Goal: Task Accomplishment & Management: Manage account settings

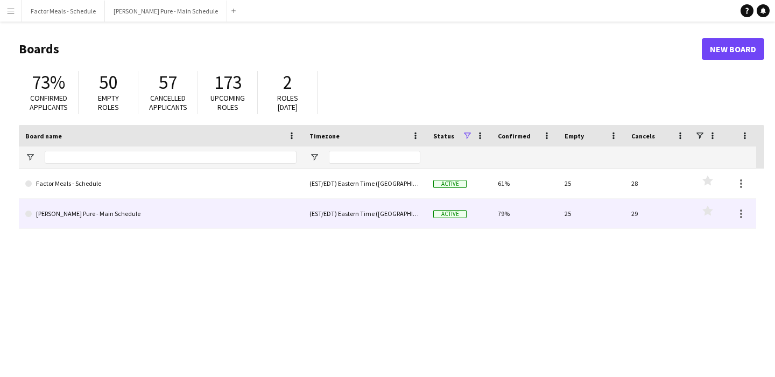
click at [121, 216] on link "[PERSON_NAME] Pure - Main Schedule" at bounding box center [160, 214] width 271 height 30
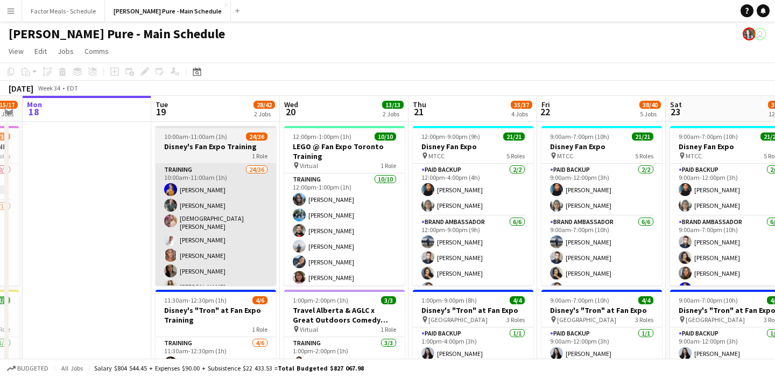
scroll to position [0, 485]
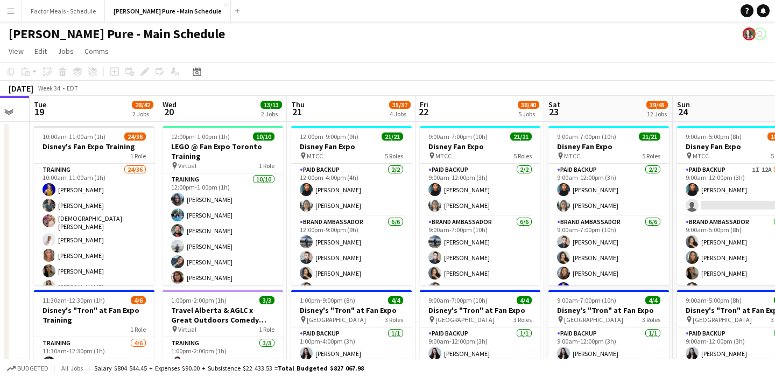
click at [517, 43] on app-page-menu "View Day view expanded Day view collapsed Month view Date picker Jump to today …" at bounding box center [387, 52] width 775 height 20
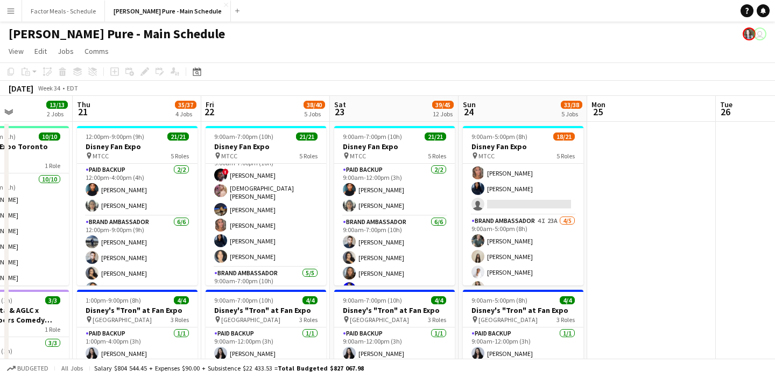
scroll to position [311, 0]
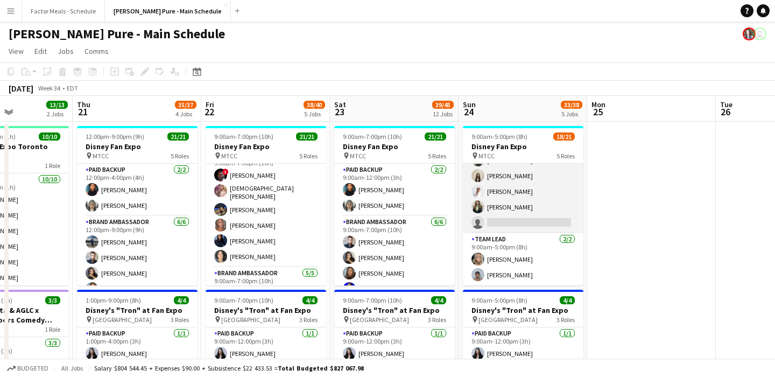
click at [548, 220] on app-card-role "Brand Ambassador 4I 23A 4/5 9:00am-5:00pm (8h) Dylan Watts Geanie Luu Jessica O…" at bounding box center [523, 183] width 121 height 99
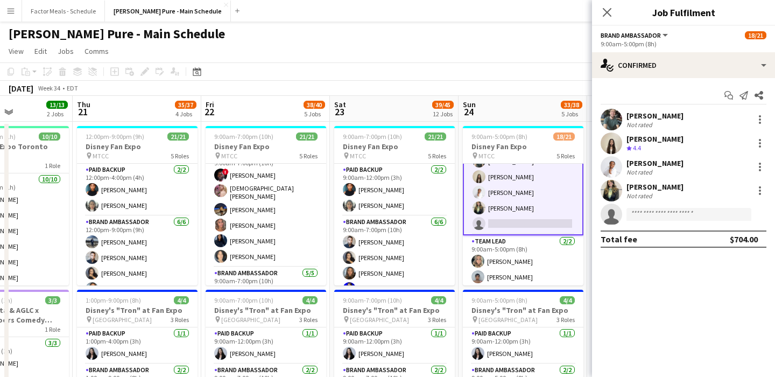
scroll to position [312, 0]
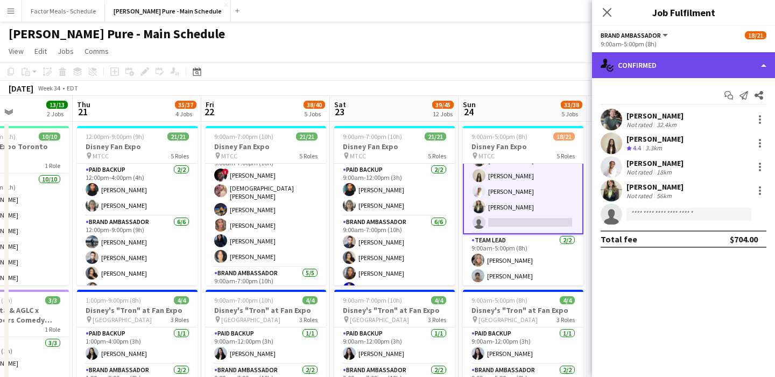
click at [650, 66] on div "single-neutral-actions-check-2 Confirmed" at bounding box center [683, 65] width 183 height 26
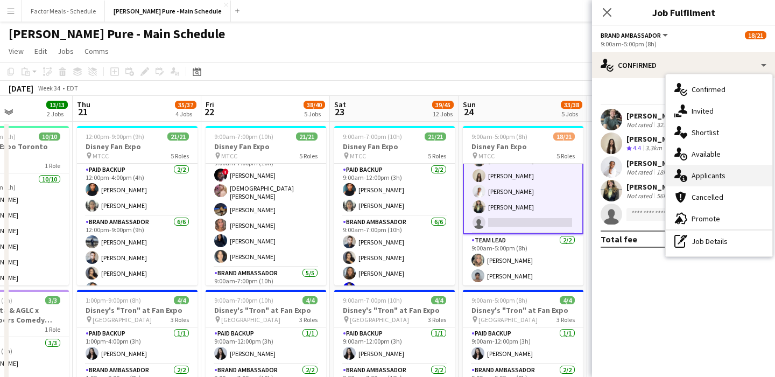
click at [716, 169] on div "single-neutral-actions-information Applicants" at bounding box center [719, 176] width 107 height 22
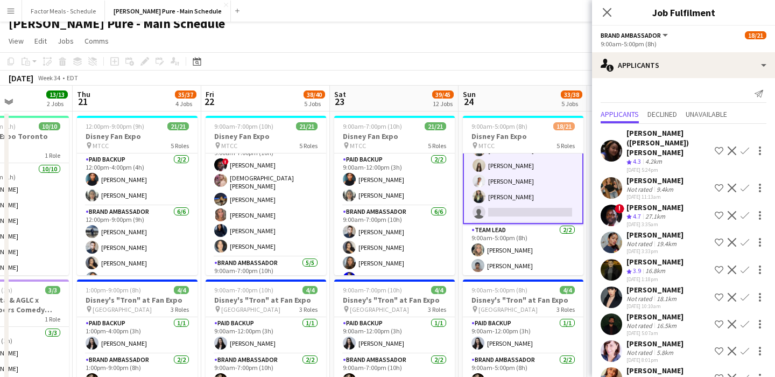
scroll to position [0, 0]
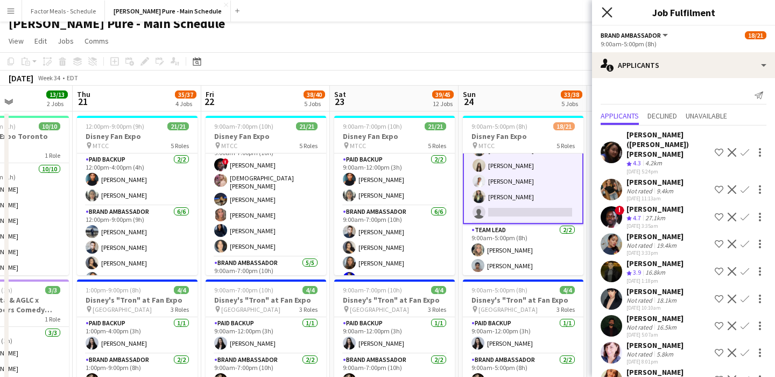
click at [605, 13] on icon at bounding box center [607, 12] width 10 height 10
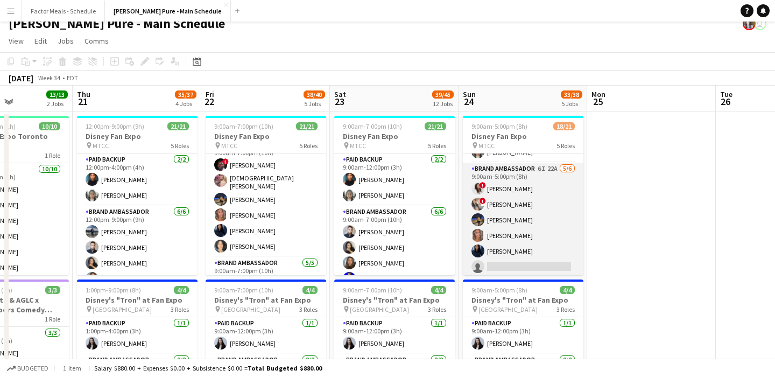
scroll to position [159, 0]
click at [501, 225] on app-card-role "Brand Ambassador 6I 22A [DATE] 9:00am-5:00pm (8h) ! [PERSON_NAME] ! [PERSON_NAM…" at bounding box center [523, 218] width 121 height 115
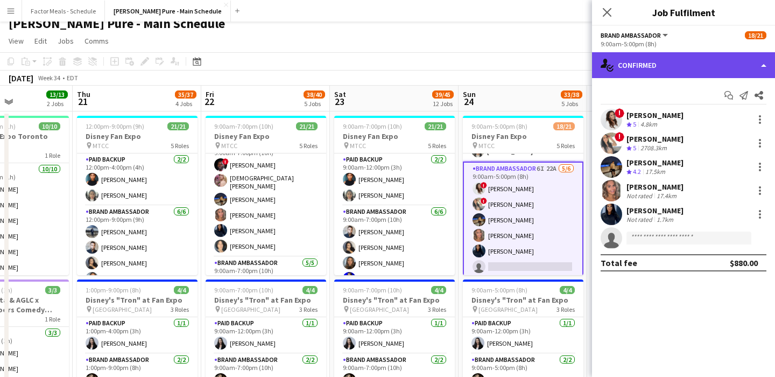
click at [664, 59] on div "single-neutral-actions-check-2 Confirmed" at bounding box center [683, 65] width 183 height 26
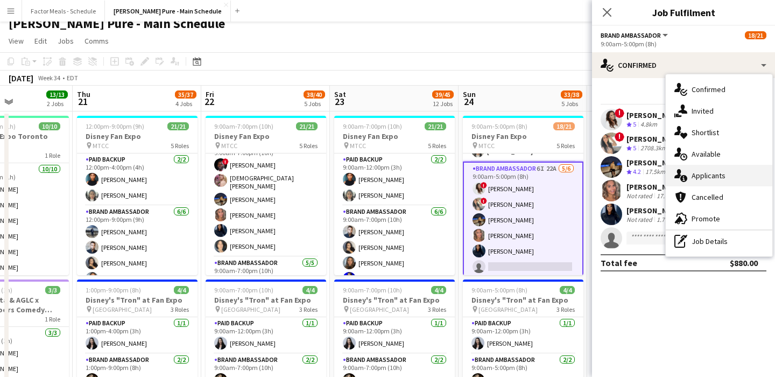
click at [707, 170] on div "single-neutral-actions-information Applicants" at bounding box center [719, 176] width 107 height 22
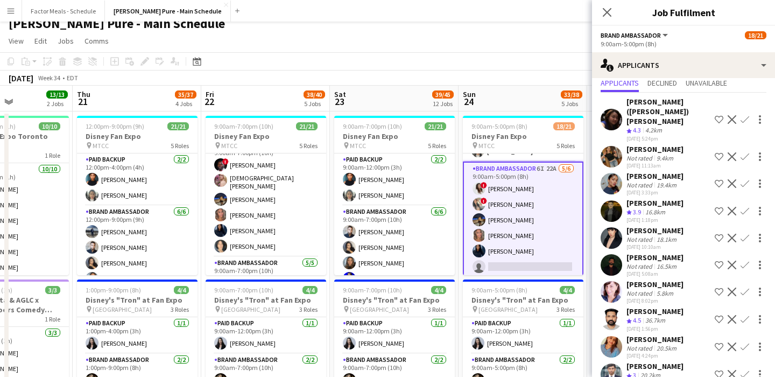
scroll to position [30, 0]
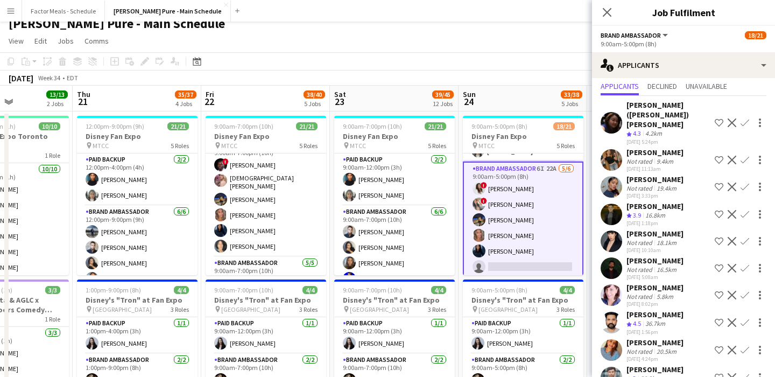
click at [537, 40] on app-page-menu "View Day view expanded Day view collapsed Month view Date picker Jump to today …" at bounding box center [387, 42] width 775 height 20
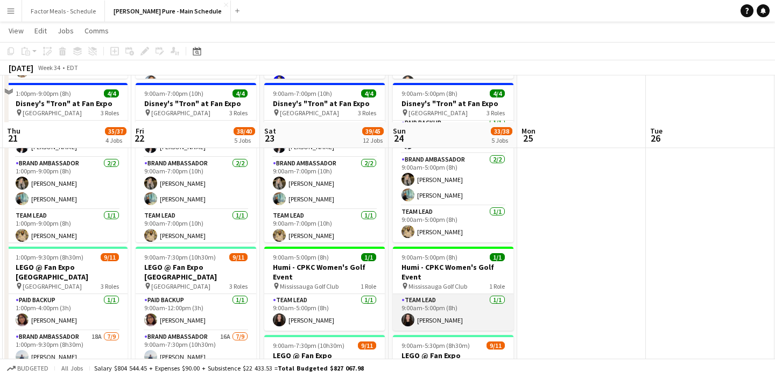
scroll to position [94, 0]
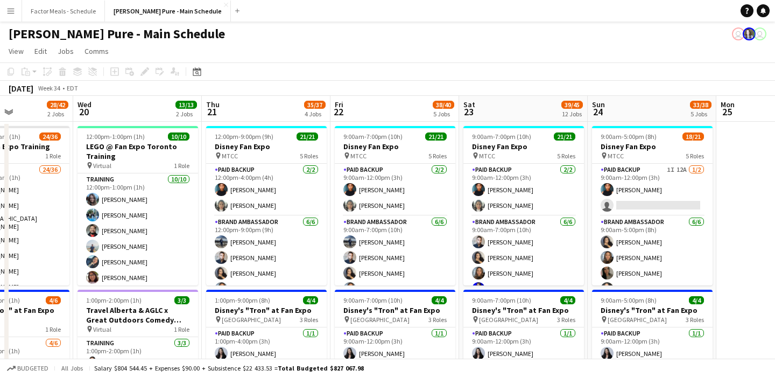
click at [13, 12] on app-icon "Menu" at bounding box center [10, 10] width 9 height 9
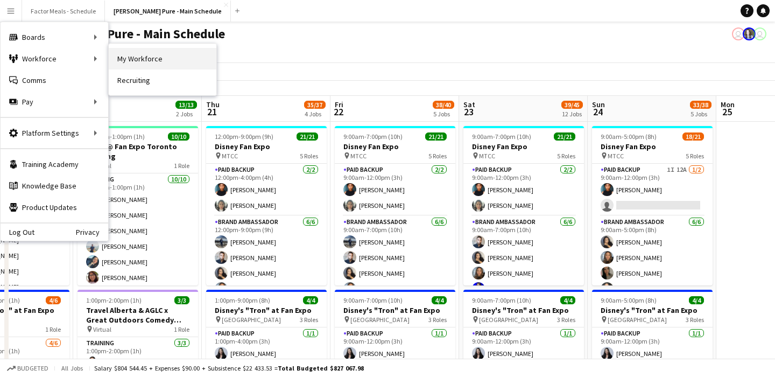
click at [122, 60] on link "My Workforce" at bounding box center [163, 59] width 108 height 22
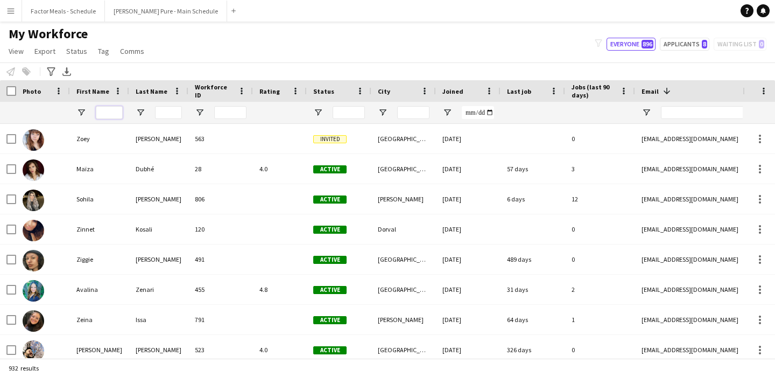
click at [110, 108] on input "First Name Filter Input" at bounding box center [109, 112] width 27 height 13
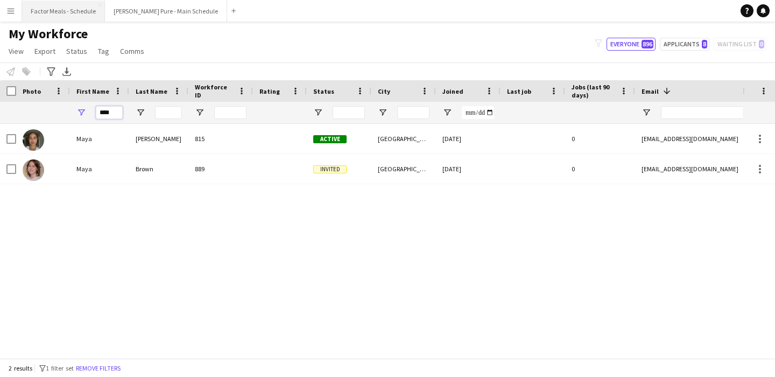
type input "****"
click at [15, 10] on app-icon "Menu" at bounding box center [10, 10] width 9 height 9
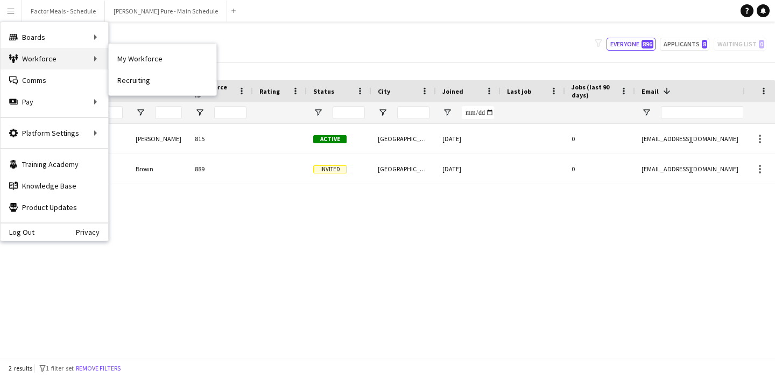
click at [29, 61] on div "Workforce Workforce" at bounding box center [55, 59] width 108 height 22
click at [148, 59] on link "My Workforce" at bounding box center [163, 59] width 108 height 22
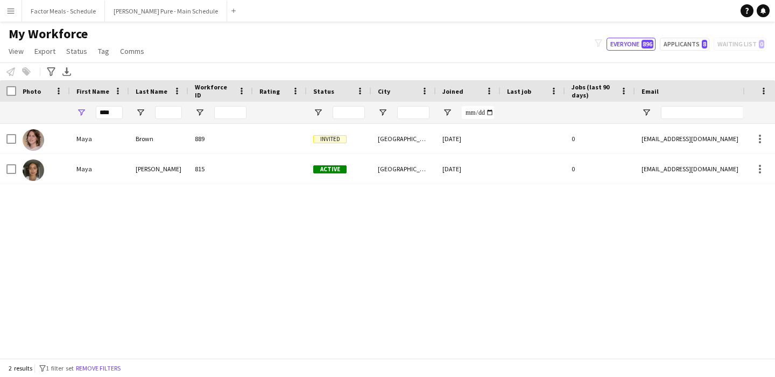
type input "**********"
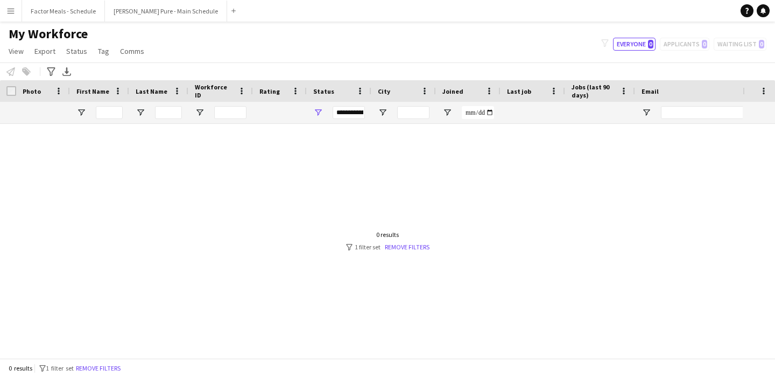
type input "****"
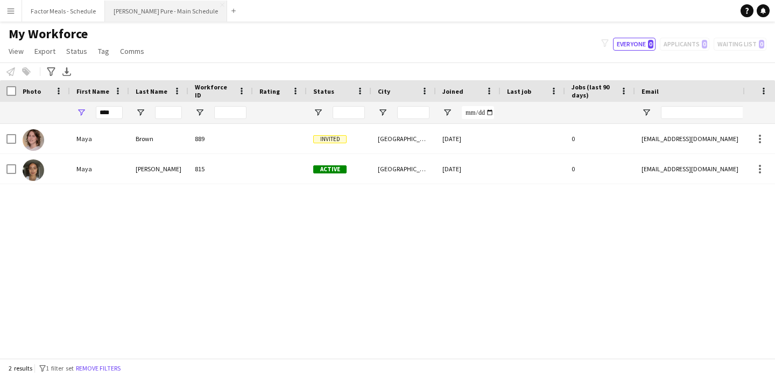
click at [141, 6] on button "[PERSON_NAME] Pure - Main Schedule Close" at bounding box center [166, 11] width 122 height 21
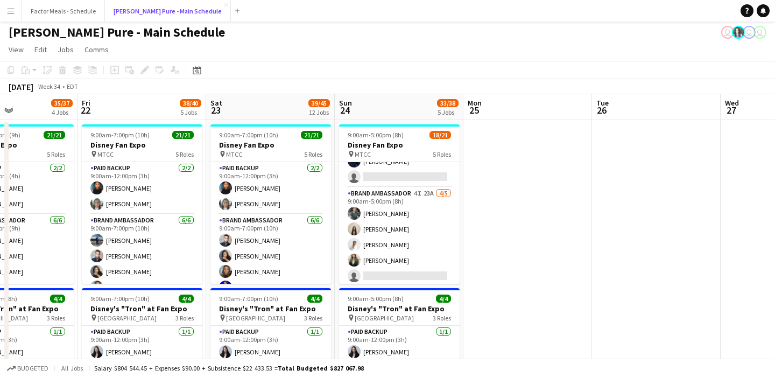
scroll to position [311, 0]
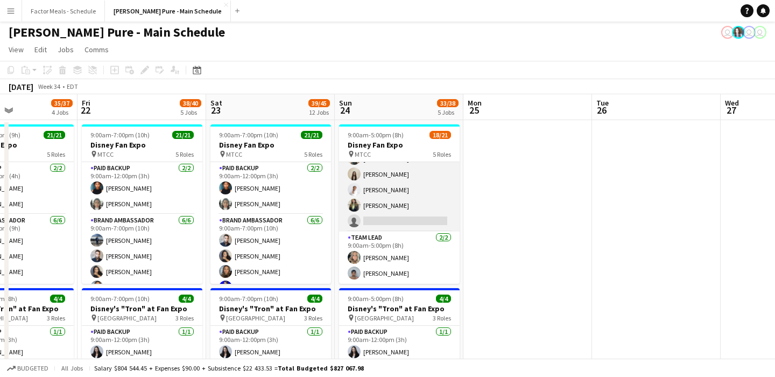
click at [379, 217] on app-card-role "Brand Ambassador 4I 23A 4/5 9:00am-5:00pm (8h) Dylan Watts Geanie Luu Jessica O…" at bounding box center [399, 181] width 121 height 99
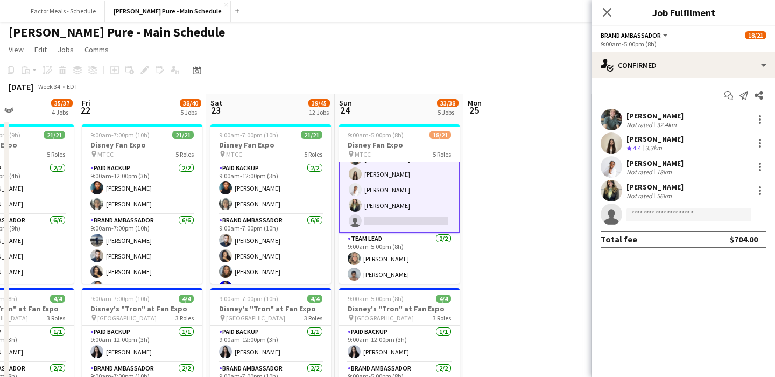
scroll to position [0, 0]
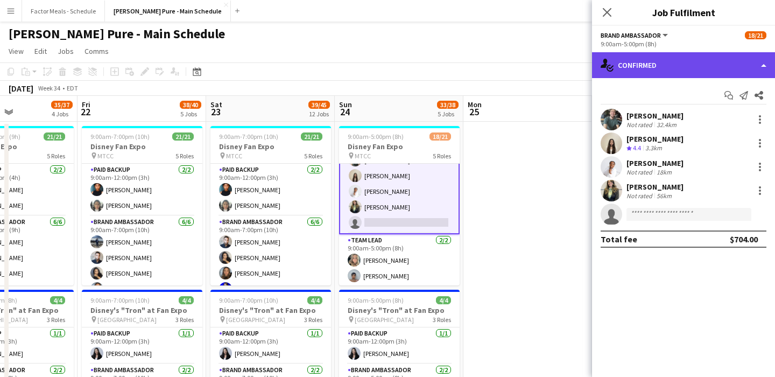
click at [618, 60] on div "single-neutral-actions-check-2 Confirmed" at bounding box center [683, 65] width 183 height 26
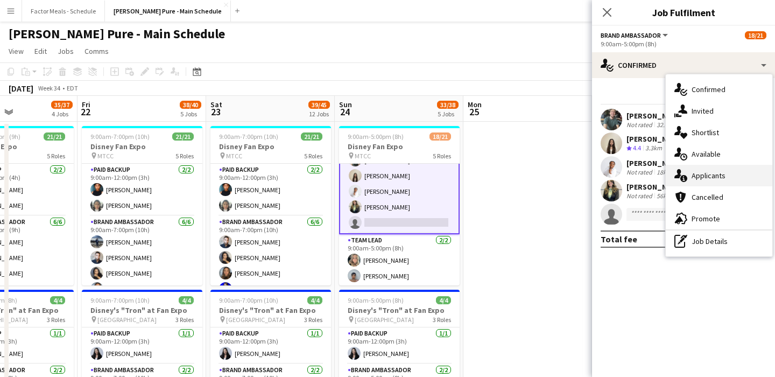
click at [700, 175] on div "single-neutral-actions-information Applicants" at bounding box center [719, 176] width 107 height 22
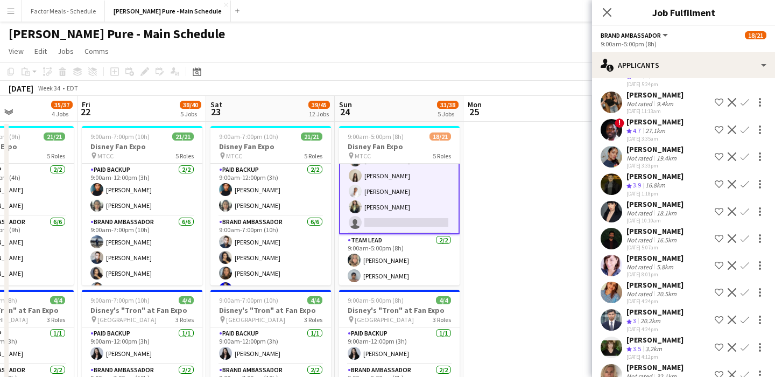
scroll to position [87, 0]
click at [639, 335] on div "Valeria Krupilnicki" at bounding box center [654, 340] width 57 height 10
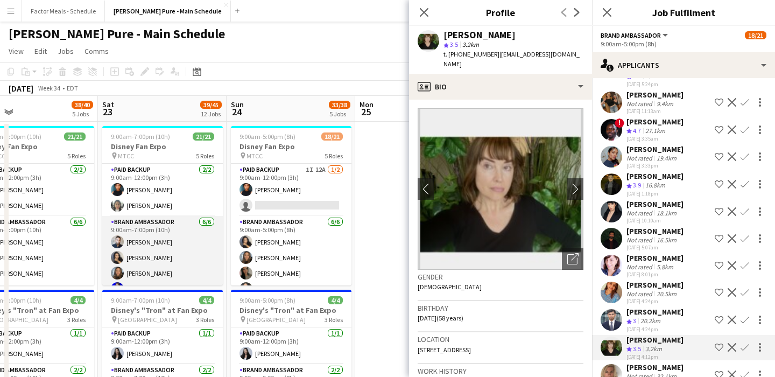
scroll to position [0, 404]
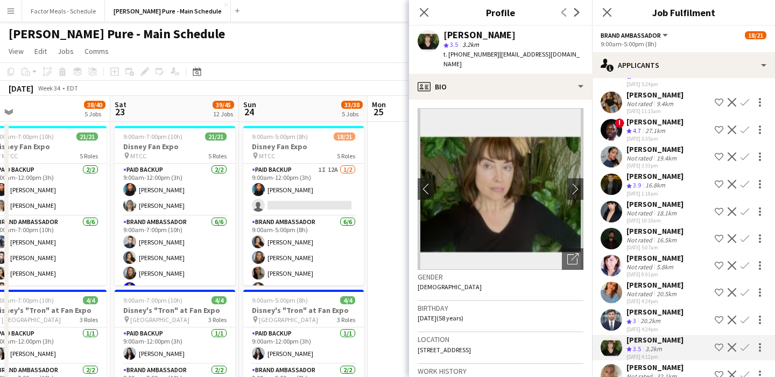
drag, startPoint x: 529, startPoint y: 38, endPoint x: 442, endPoint y: 34, distance: 86.7
click at [442, 34] on div "Valeria Krupilnicki star 3.5 3.2km t. +16135819771 | valika5678@icloud.com" at bounding box center [500, 50] width 183 height 48
copy div "Valeria Krupilnicki"
click at [652, 362] on div "Dawn Price" at bounding box center [654, 367] width 57 height 10
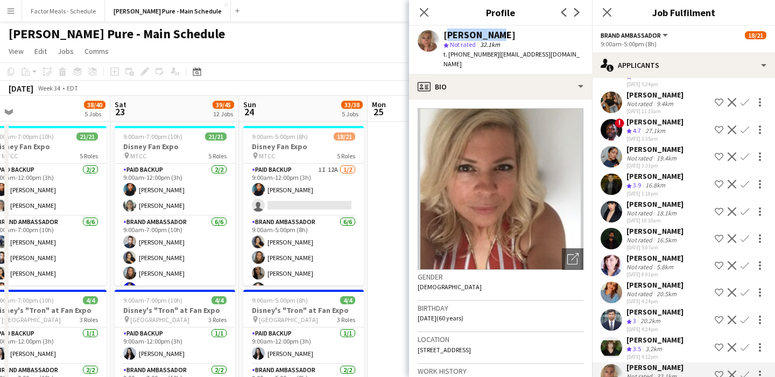
drag, startPoint x: 510, startPoint y: 30, endPoint x: 495, endPoint y: 33, distance: 15.0
click at [495, 33] on div "Dawn Price star Not rated 32.1km t. +15192424488 | 7dprice@gmail.com" at bounding box center [500, 50] width 183 height 48
copy div "Dawn Price"
click at [422, 11] on icon at bounding box center [424, 12] width 10 height 10
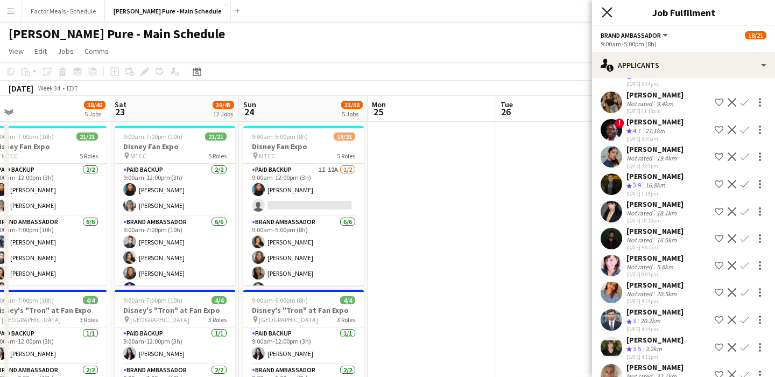
click at [606, 11] on icon at bounding box center [607, 12] width 10 height 10
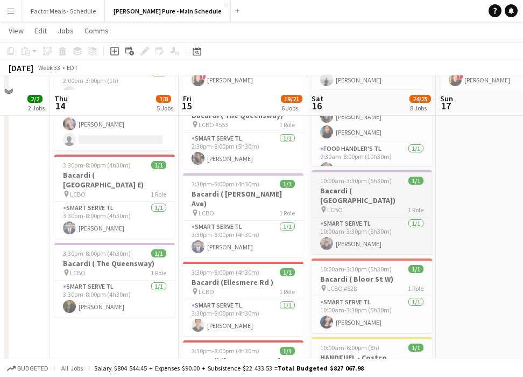
scroll to position [278, 0]
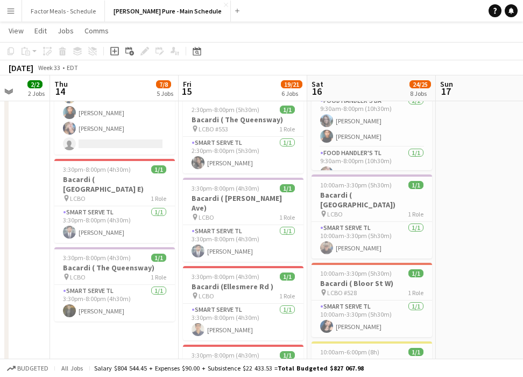
click at [8, 10] on app-icon "Menu" at bounding box center [10, 10] width 9 height 9
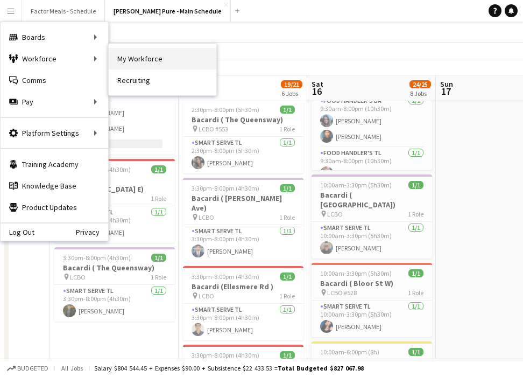
click at [161, 61] on link "My Workforce" at bounding box center [163, 59] width 108 height 22
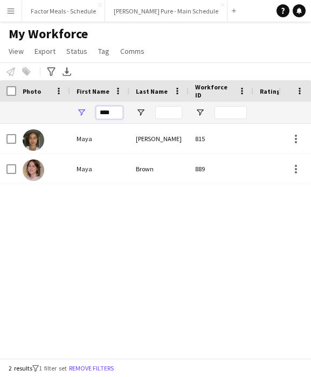
click at [118, 116] on input "****" at bounding box center [109, 112] width 27 height 13
type input "*"
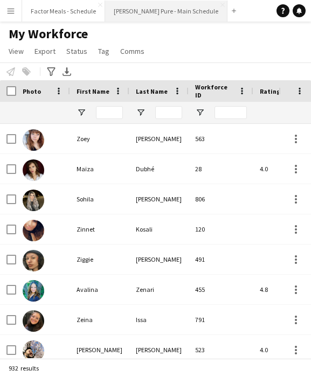
click at [126, 13] on button "[PERSON_NAME] Pure - Main Schedule Close" at bounding box center [166, 11] width 122 height 21
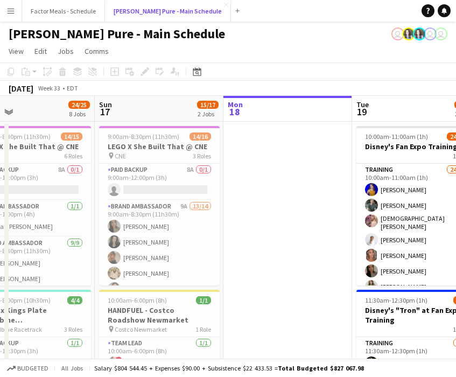
scroll to position [0, 291]
click at [11, 15] on app-icon "Menu" at bounding box center [10, 10] width 9 height 9
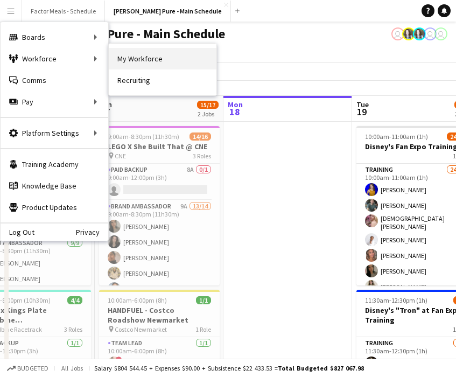
click at [152, 57] on link "My Workforce" at bounding box center [163, 59] width 108 height 22
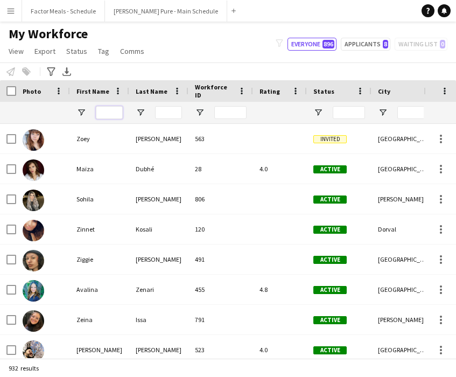
click at [100, 115] on input "First Name Filter Input" at bounding box center [109, 112] width 27 height 13
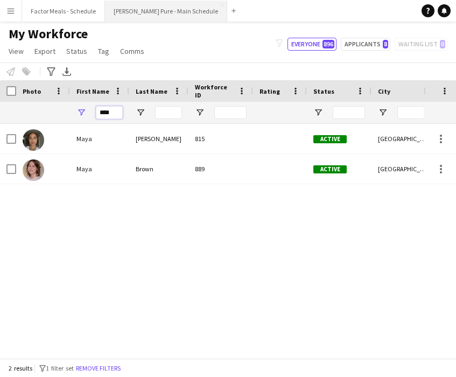
type input "****"
click at [165, 8] on button "[PERSON_NAME] Pure - Main Schedule Close" at bounding box center [166, 11] width 122 height 21
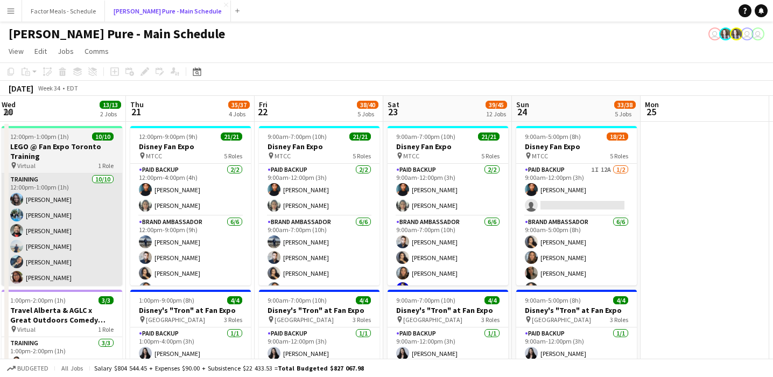
scroll to position [0, 394]
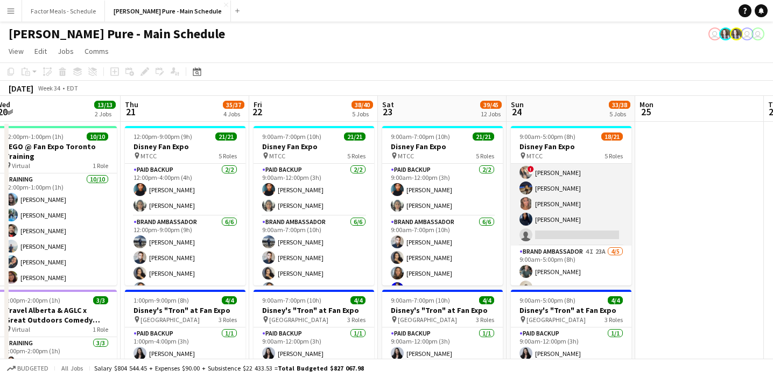
click at [523, 233] on app-card-role "Brand Ambassador 6I 22A [DATE] 9:00am-5:00pm (8h) ! [PERSON_NAME] ! [PERSON_NAM…" at bounding box center [571, 188] width 121 height 115
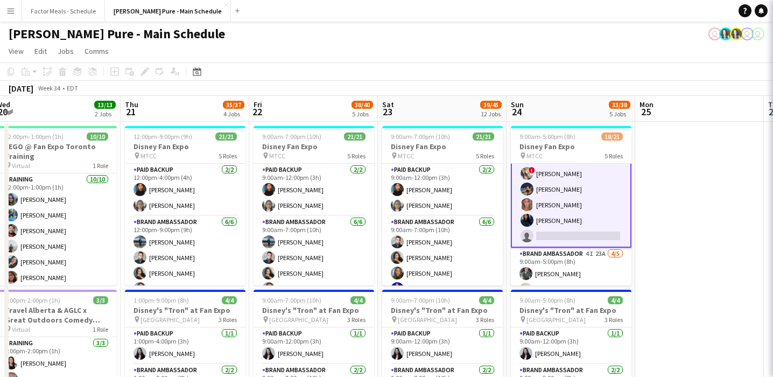
scroll to position [201, 0]
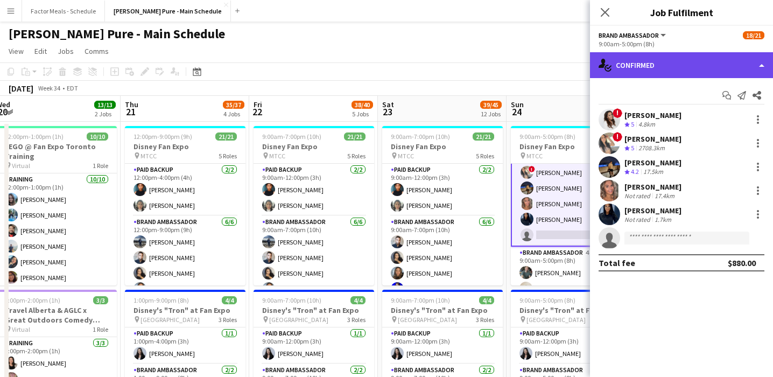
click at [523, 68] on div "single-neutral-actions-check-2 Confirmed" at bounding box center [681, 65] width 183 height 26
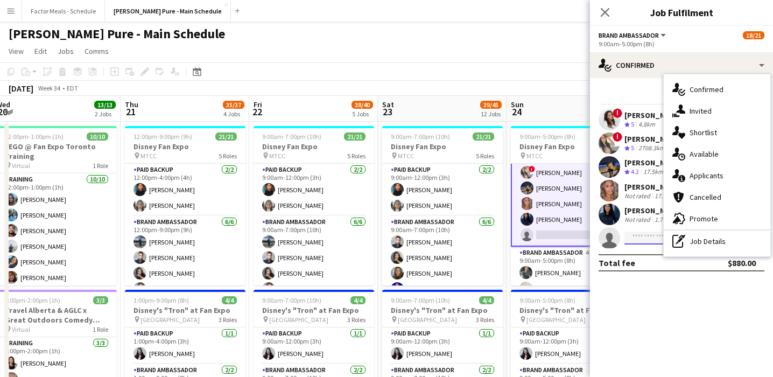
click at [523, 240] on input at bounding box center [686, 237] width 125 height 13
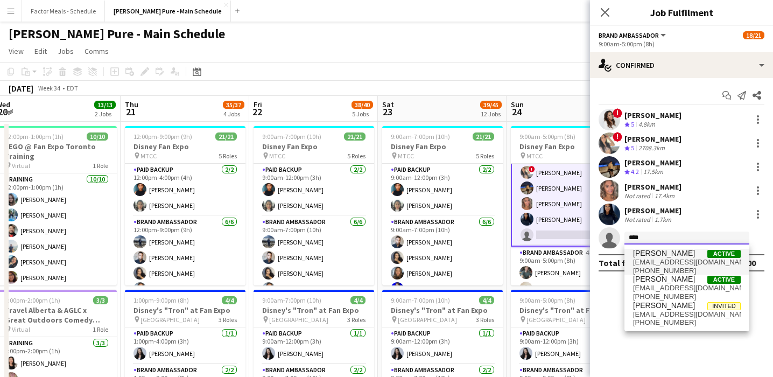
type input "****"
click at [523, 252] on span "[PERSON_NAME]" at bounding box center [664, 253] width 62 height 9
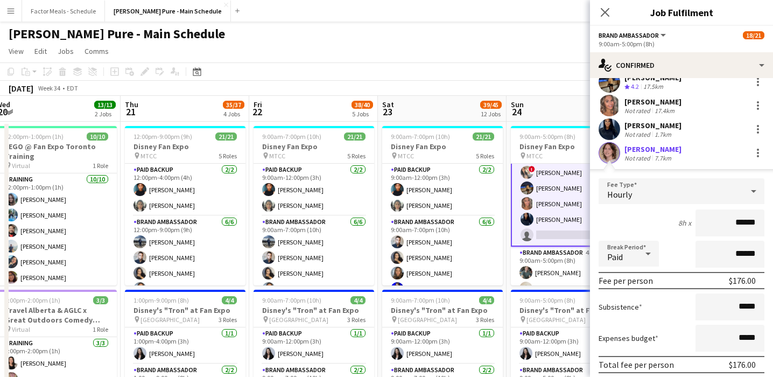
scroll to position [147, 0]
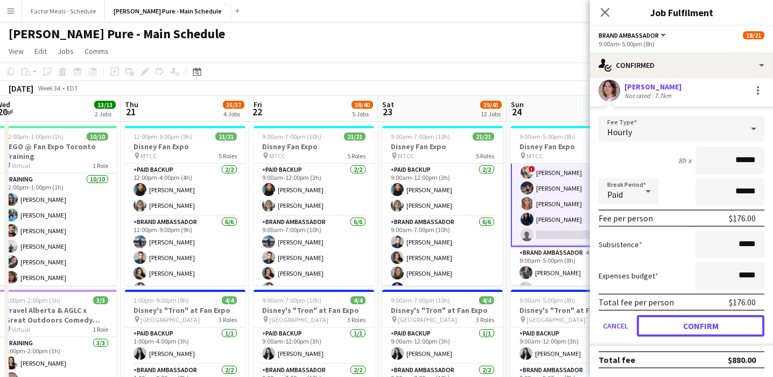
click at [523, 325] on button "Confirm" at bounding box center [701, 326] width 128 height 22
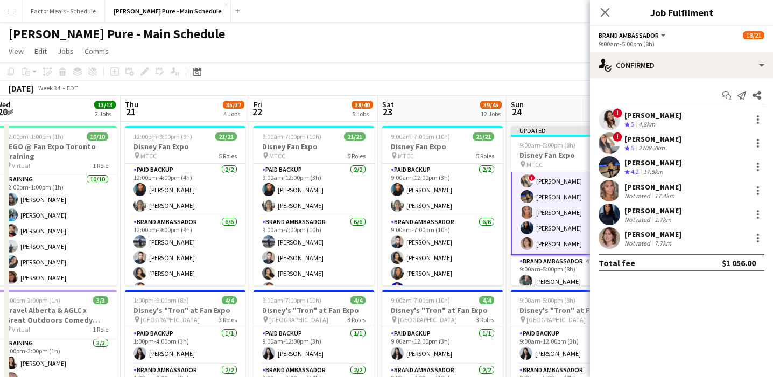
scroll to position [0, 0]
click at [523, 6] on app-icon "Close pop-in" at bounding box center [605, 13] width 16 height 16
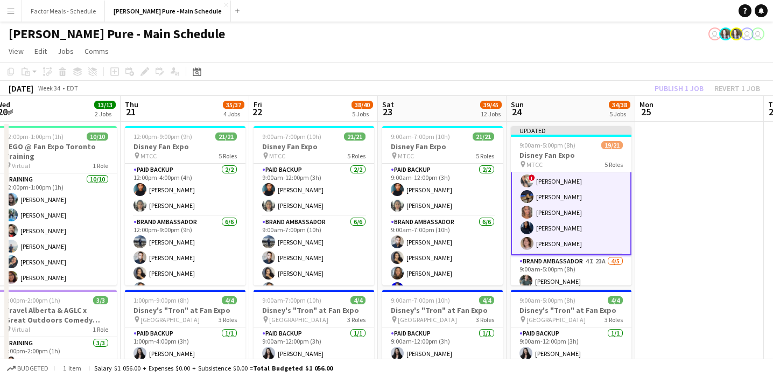
click at [523, 20] on app-navbar "Menu Boards Boards Boards All jobs Status Workforce Workforce My Workforce Recr…" at bounding box center [386, 11] width 773 height 22
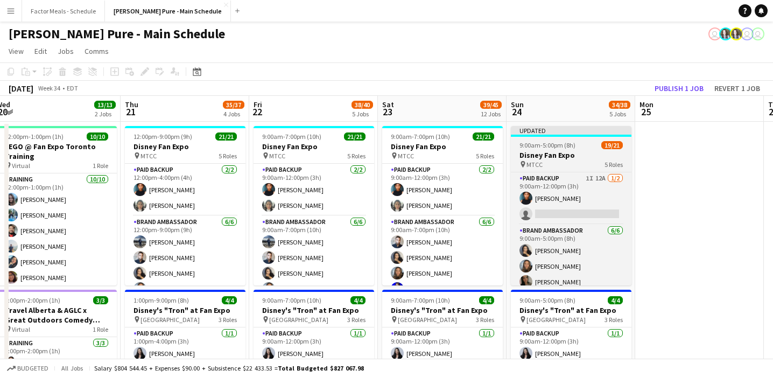
click at [523, 132] on div "Updated" at bounding box center [571, 130] width 121 height 9
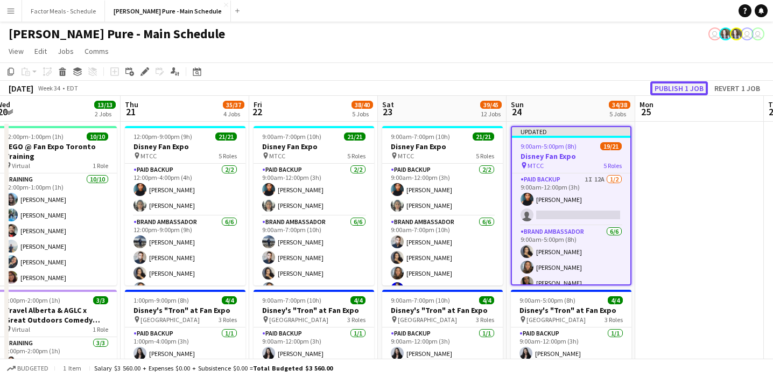
click at [523, 90] on button "Publish 1 job" at bounding box center [679, 88] width 58 height 14
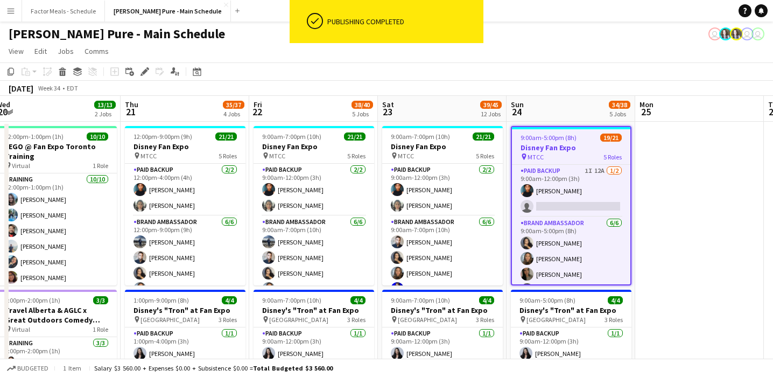
click at [523, 75] on app-toolbar "Copy Paste Paste Command V Paste with crew Command Shift V Paste linked Job [GE…" at bounding box center [386, 71] width 773 height 18
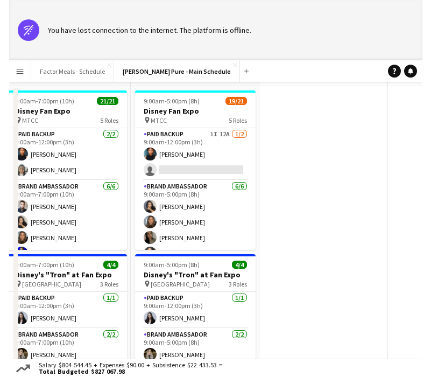
scroll to position [11, 0]
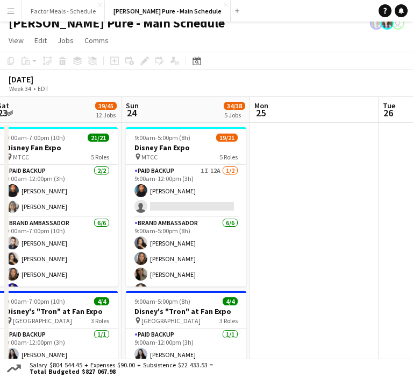
drag, startPoint x: 2, startPoint y: 57, endPoint x: -110, endPoint y: 55, distance: 112.0
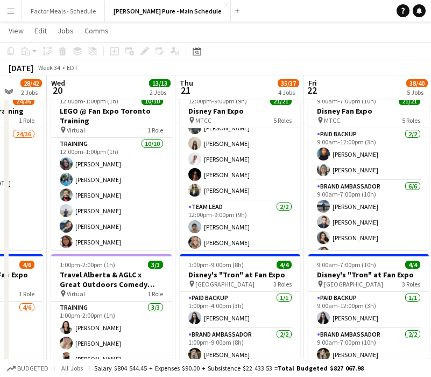
scroll to position [0, 0]
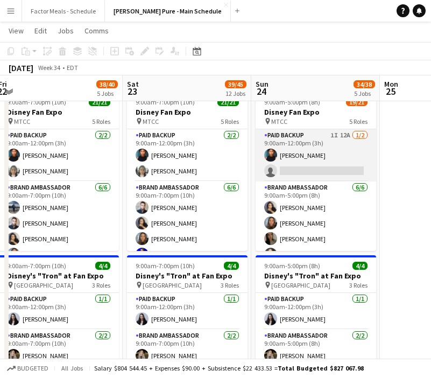
click at [301, 170] on app-card-role "Paid Backup 1I 12A [DATE] 9:00am-12:00pm (3h) [PERSON_NAME] single-neutral-acti…" at bounding box center [316, 155] width 121 height 52
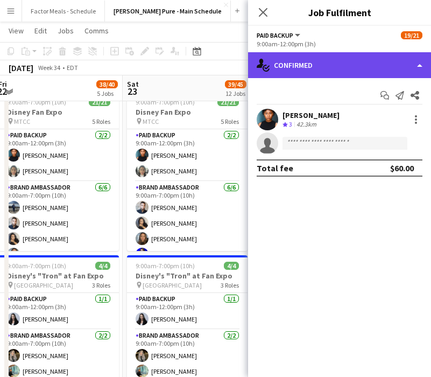
click at [342, 61] on div "single-neutral-actions-check-2 Confirmed" at bounding box center [339, 65] width 183 height 26
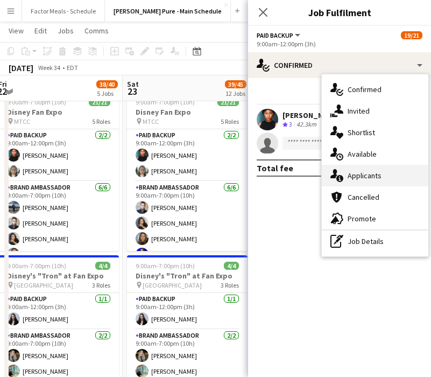
click at [384, 171] on div "single-neutral-actions-information Applicants" at bounding box center [375, 176] width 107 height 22
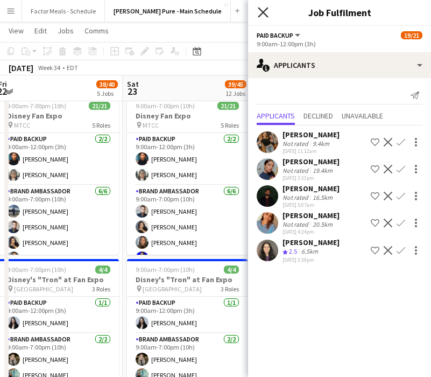
click at [265, 11] on icon "Close pop-in" at bounding box center [263, 12] width 10 height 10
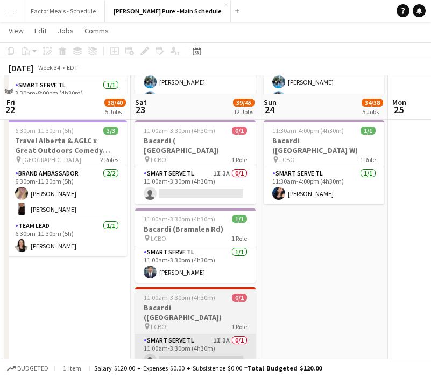
scroll to position [549, 0]
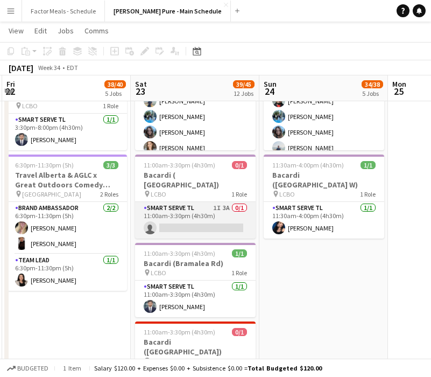
click at [185, 207] on app-card-role "Smart Serve TL 1I 3A 0/1 11:00am-3:30pm (4h30m) single-neutral-actions" at bounding box center [195, 220] width 121 height 37
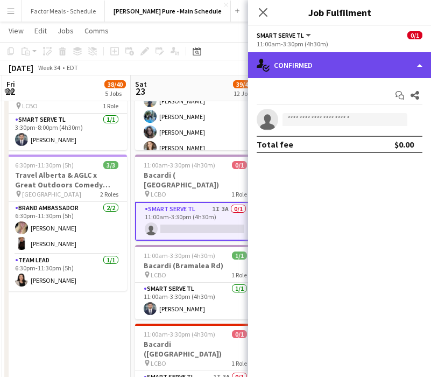
click at [273, 61] on div "single-neutral-actions-check-2 Confirmed" at bounding box center [339, 65] width 183 height 26
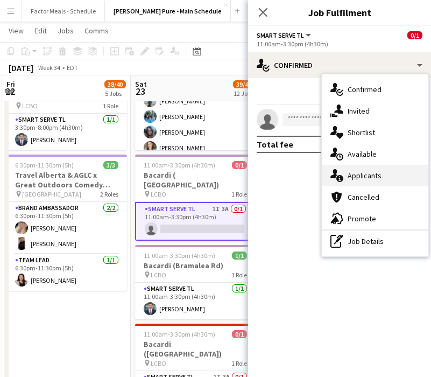
click at [368, 177] on div "single-neutral-actions-information Applicants" at bounding box center [375, 176] width 107 height 22
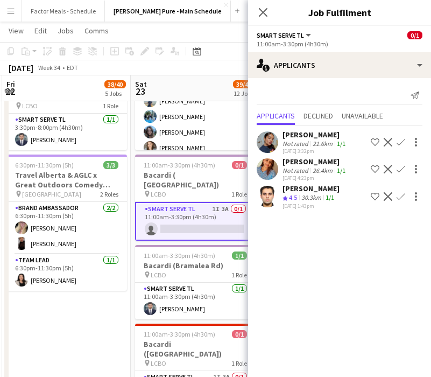
click at [269, 19] on div "Close pop-in" at bounding box center [263, 12] width 30 height 25
click at [262, 18] on app-icon "Close pop-in" at bounding box center [264, 13] width 16 height 16
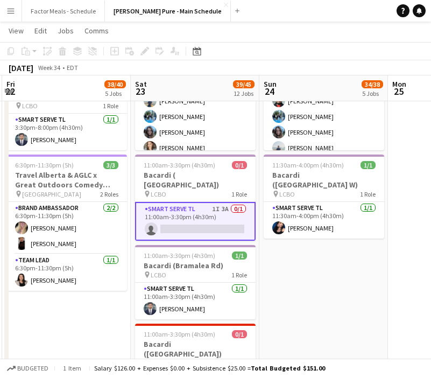
click at [314, 236] on app-date-cell "9:00am-5:00pm (8h) 19/21 Disney Fan Expo pin MTCC 5 Roles Paid Backup 1I 12A [D…" at bounding box center [323, 228] width 129 height 1314
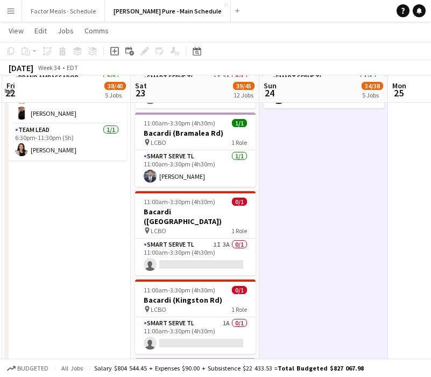
scroll to position [681, 0]
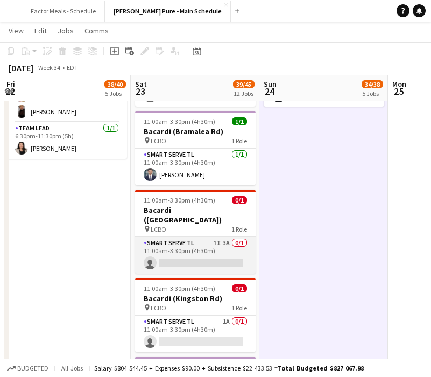
click at [205, 237] on app-card-role "Smart Serve TL 1I 3A 0/1 11:00am-3:30pm (4h30m) single-neutral-actions" at bounding box center [195, 255] width 121 height 37
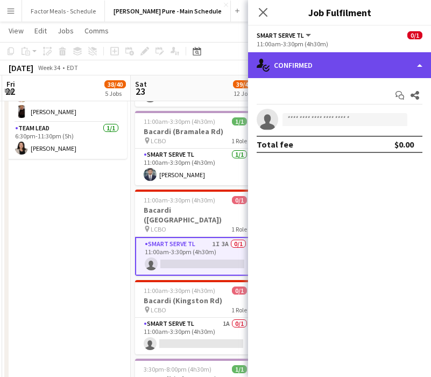
click at [355, 68] on div "single-neutral-actions-check-2 Confirmed" at bounding box center [339, 65] width 183 height 26
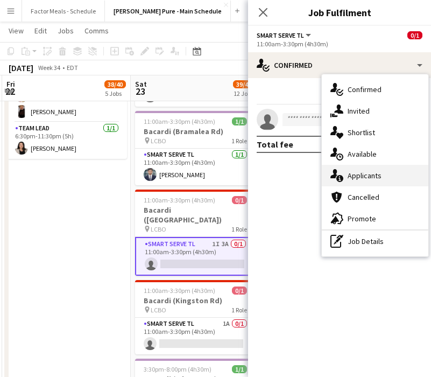
click at [372, 179] on div "single-neutral-actions-information Applicants" at bounding box center [375, 176] width 107 height 22
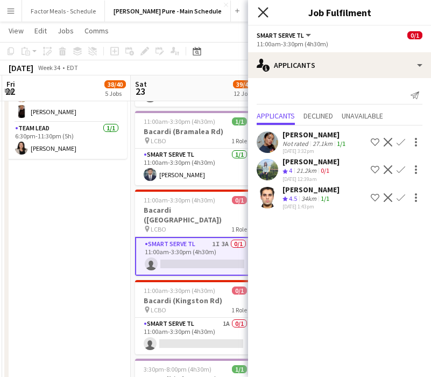
click at [263, 10] on icon "Close pop-in" at bounding box center [263, 12] width 10 height 10
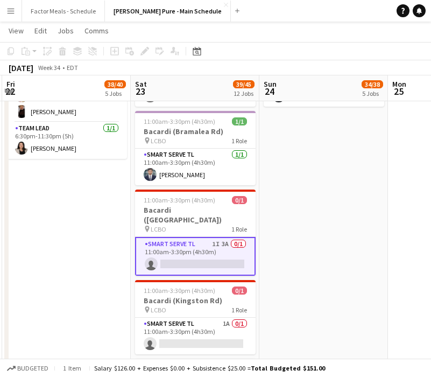
click at [96, 214] on app-date-cell "9:00am-7:00pm (10h) 21/21 Disney Fan Expo pin MTCC 5 Roles Paid Backup [DATE] 9…" at bounding box center [66, 96] width 129 height 1314
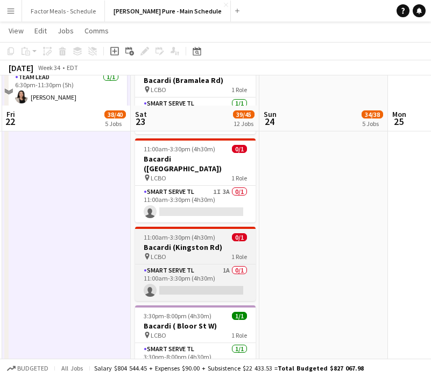
scroll to position [763, 0]
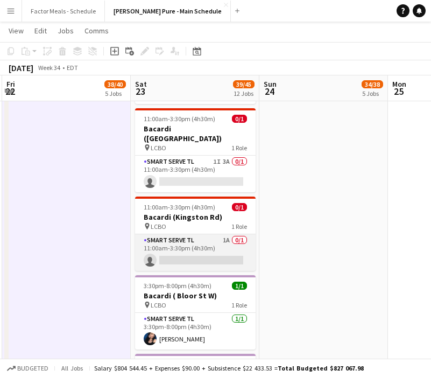
click at [211, 235] on app-card-role "Smart Serve TL 1A 0/1 11:00am-3:30pm (4h30m) single-neutral-actions" at bounding box center [195, 252] width 121 height 37
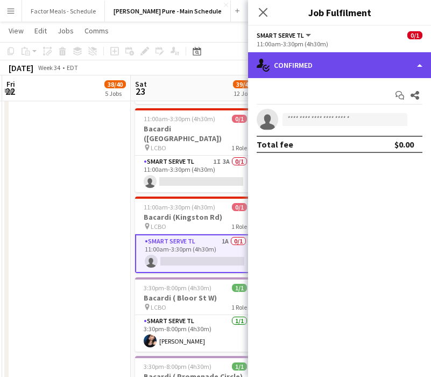
click at [364, 65] on div "single-neutral-actions-check-2 Confirmed" at bounding box center [339, 65] width 183 height 26
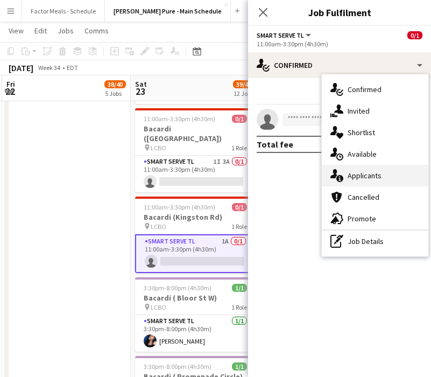
click at [376, 178] on div "single-neutral-actions-information Applicants" at bounding box center [375, 176] width 107 height 22
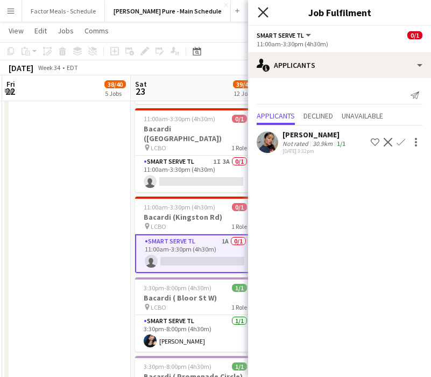
click at [265, 10] on icon at bounding box center [263, 12] width 10 height 10
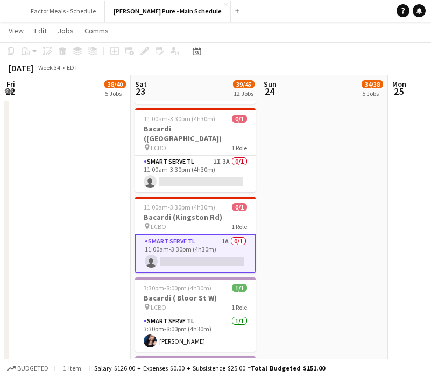
click at [284, 223] on app-date-cell "9:00am-5:00pm (8h) 19/21 Disney Fan Expo pin MTCC 5 Roles Paid Backup 1I 12A [D…" at bounding box center [323, 15] width 129 height 1314
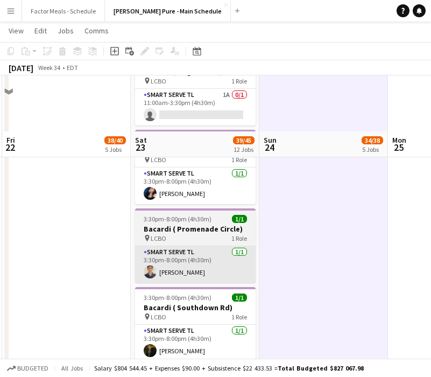
scroll to position [1113, 0]
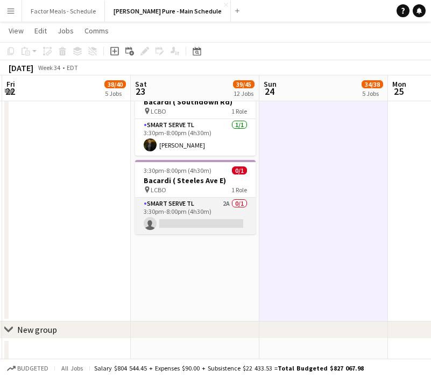
click at [163, 198] on app-card-role "Smart Serve TL 2A 0/1 3:30pm-8:00pm (4h30m) single-neutral-actions" at bounding box center [195, 216] width 121 height 37
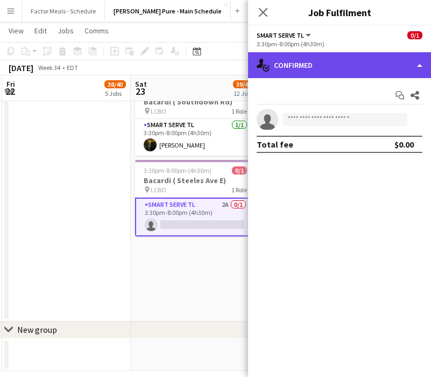
click at [370, 64] on div "single-neutral-actions-check-2 Confirmed" at bounding box center [339, 65] width 183 height 26
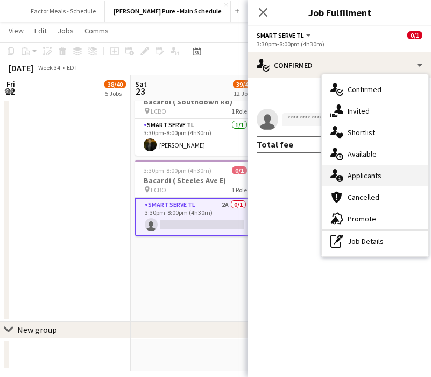
click at [384, 174] on div "single-neutral-actions-information Applicants" at bounding box center [375, 176] width 107 height 22
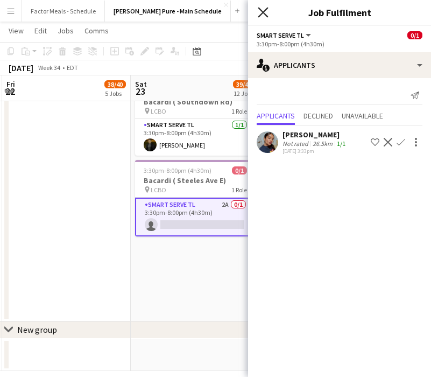
click at [265, 11] on icon at bounding box center [263, 12] width 10 height 10
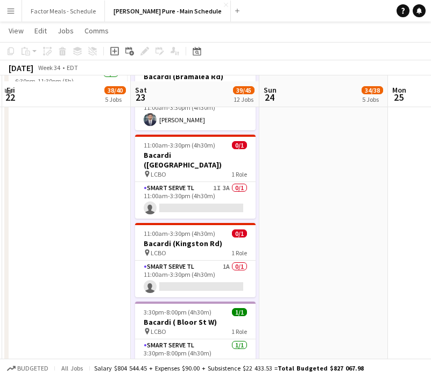
scroll to position [742, 0]
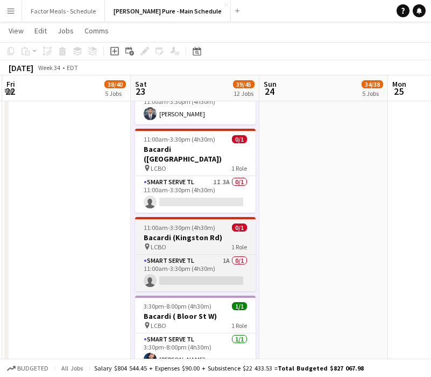
click at [185, 232] on h3 "Bacardi (Kingston Rd)" at bounding box center [195, 237] width 121 height 10
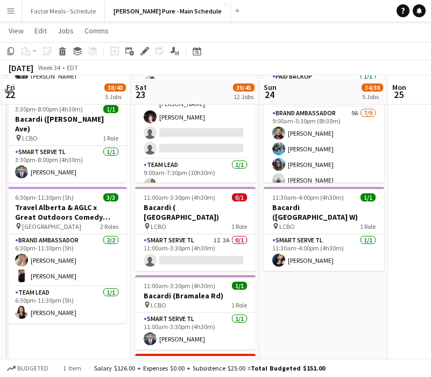
scroll to position [523, 0]
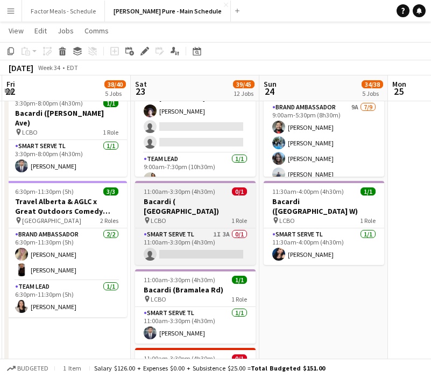
click at [179, 202] on h3 "Bacardi ( [GEOGRAPHIC_DATA])" at bounding box center [195, 205] width 121 height 19
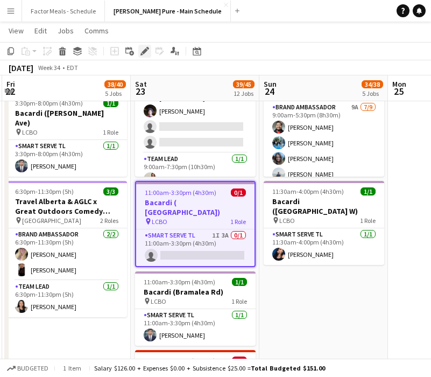
click at [151, 53] on div "Edit" at bounding box center [144, 51] width 13 height 13
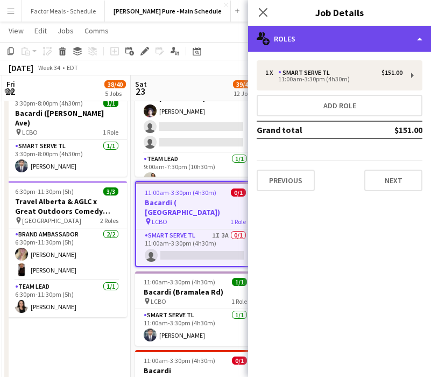
click at [322, 41] on div "multiple-users-add Roles" at bounding box center [339, 39] width 183 height 26
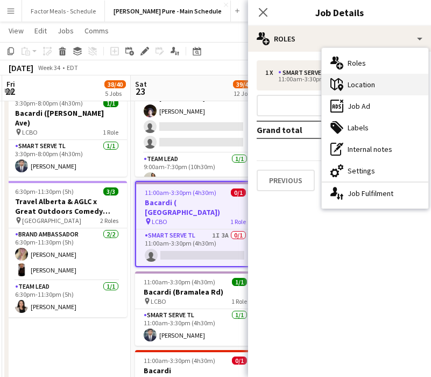
click at [381, 88] on div "maps-pin-1 Location" at bounding box center [375, 85] width 107 height 22
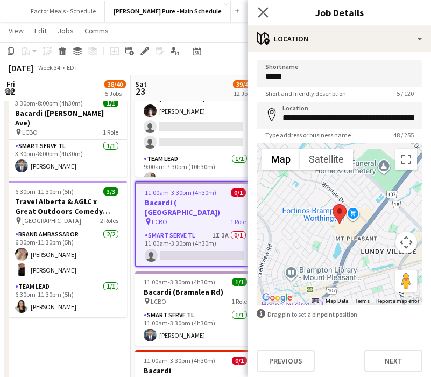
click at [257, 16] on app-icon "Close pop-in" at bounding box center [264, 13] width 16 height 16
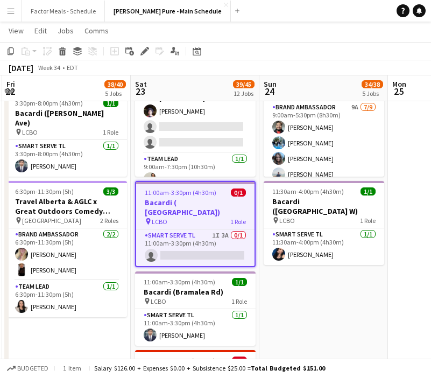
click at [271, 294] on app-date-cell "9:00am-5:00pm (8h) 19/21 Disney Fan Expo pin MTCC 5 Roles Paid Backup 1I 12A [D…" at bounding box center [323, 254] width 129 height 1314
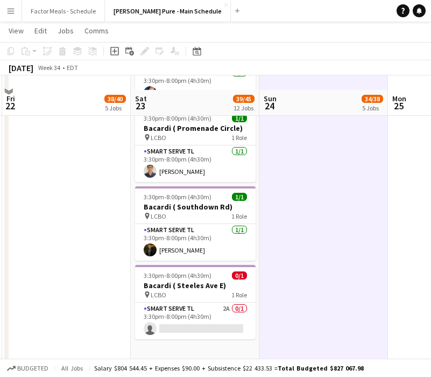
scroll to position [1046, 0]
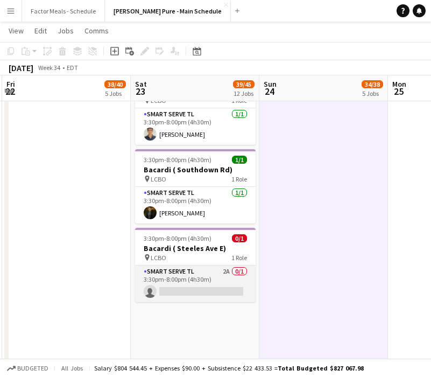
click at [168, 265] on app-card-role "Smart Serve TL 2A 0/1 3:30pm-8:00pm (4h30m) single-neutral-actions" at bounding box center [195, 283] width 121 height 37
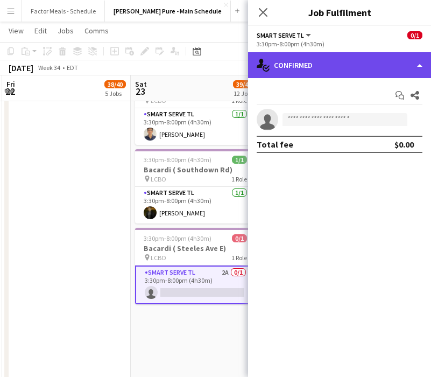
click at [326, 61] on div "single-neutral-actions-check-2 Confirmed" at bounding box center [339, 65] width 183 height 26
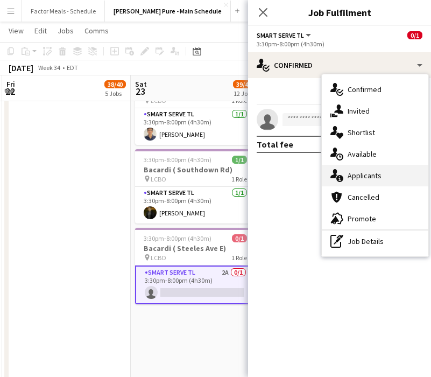
click at [365, 173] on div "single-neutral-actions-information Applicants" at bounding box center [375, 176] width 107 height 22
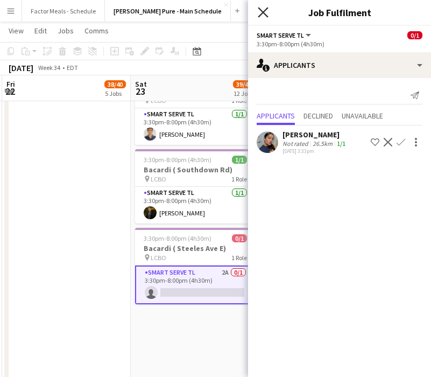
click at [263, 9] on icon "Close pop-in" at bounding box center [263, 12] width 10 height 10
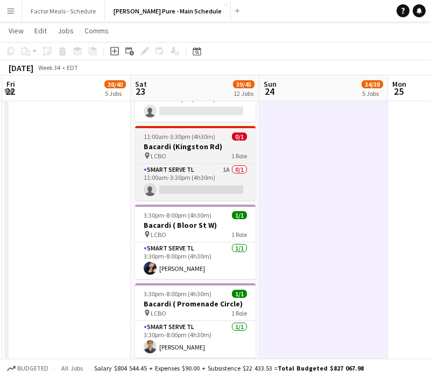
scroll to position [833, 0]
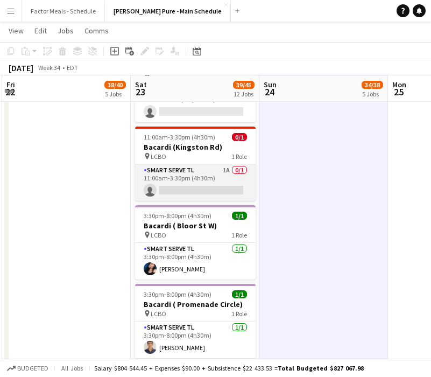
click at [185, 164] on app-card-role "Smart Serve TL 1A 0/1 11:00am-3:30pm (4h30m) single-neutral-actions" at bounding box center [195, 182] width 121 height 37
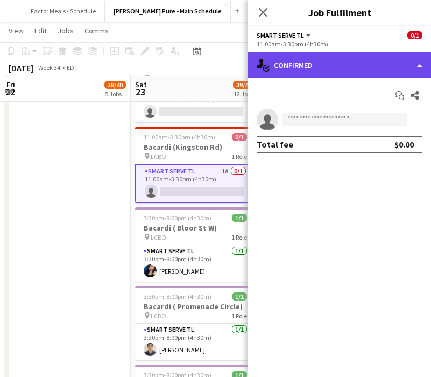
click at [320, 69] on div "single-neutral-actions-check-2 Confirmed" at bounding box center [339, 65] width 183 height 26
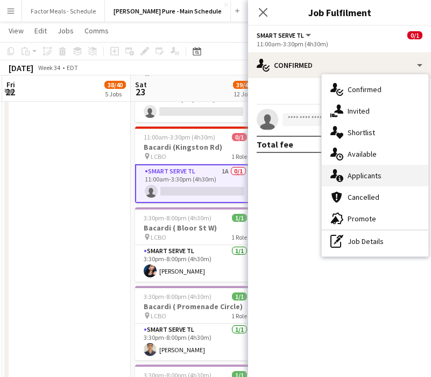
click at [362, 174] on div "single-neutral-actions-information Applicants" at bounding box center [375, 176] width 107 height 22
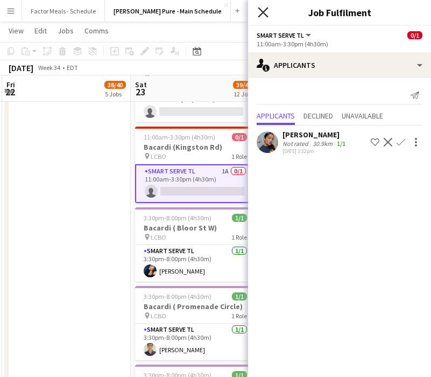
click at [259, 9] on icon at bounding box center [263, 12] width 10 height 10
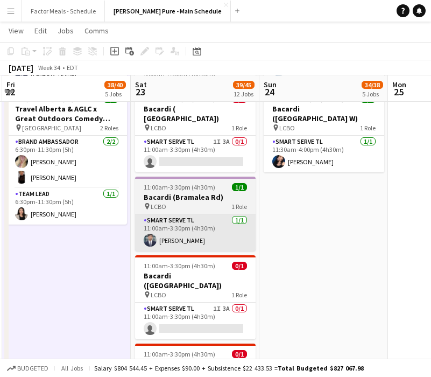
scroll to position [687, 0]
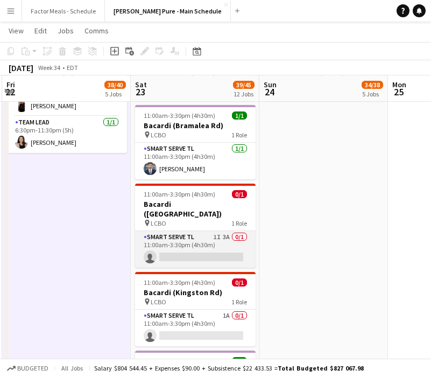
click at [169, 231] on app-card-role "Smart Serve TL 1I 3A 0/1 11:00am-3:30pm (4h30m) single-neutral-actions" at bounding box center [195, 249] width 121 height 37
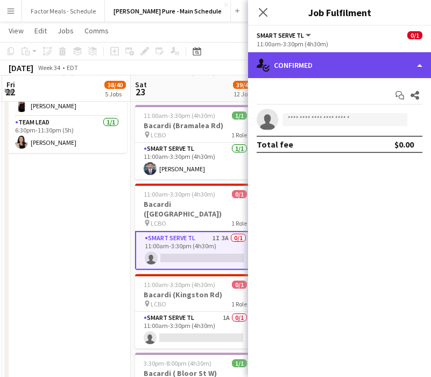
click at [389, 65] on div "single-neutral-actions-check-2 Confirmed" at bounding box center [339, 65] width 183 height 26
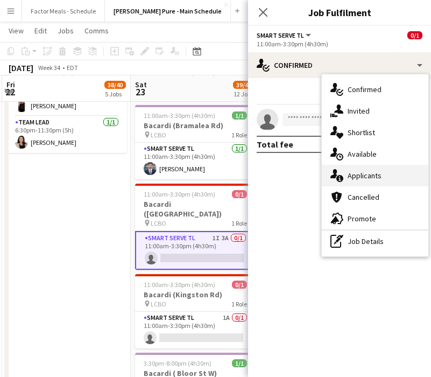
click at [379, 168] on div "single-neutral-actions-information Applicants" at bounding box center [375, 176] width 107 height 22
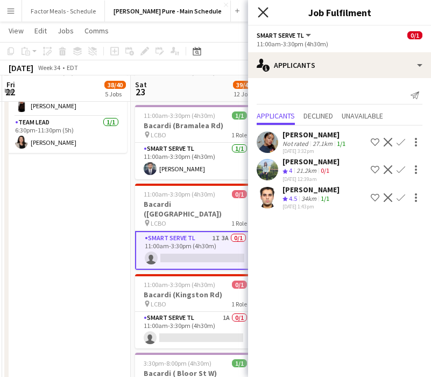
click at [262, 11] on icon at bounding box center [263, 12] width 10 height 10
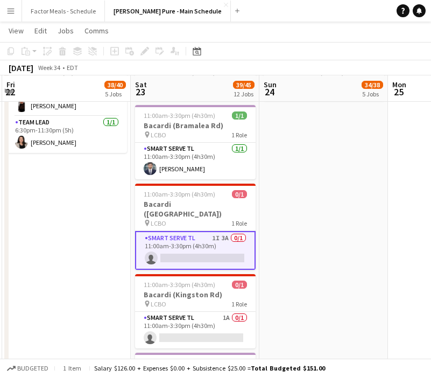
click at [278, 246] on app-date-cell "9:00am-5:00pm (8h) 19/21 Disney Fan Expo pin MTCC 5 Roles Paid Backup 1I 12A [D…" at bounding box center [323, 90] width 129 height 1314
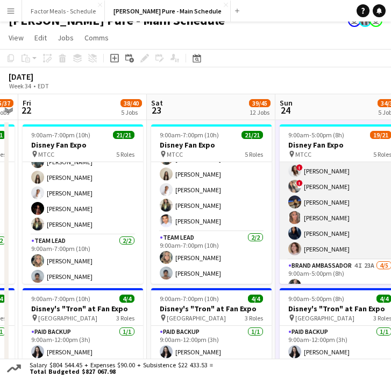
scroll to position [0, 392]
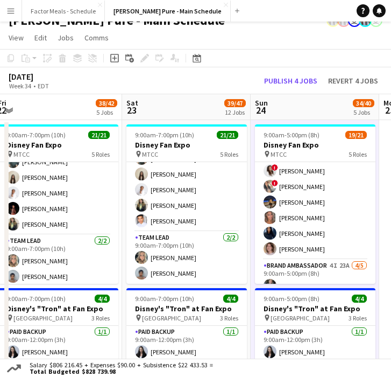
click at [15, 12] on app-icon "Menu" at bounding box center [10, 10] width 9 height 9
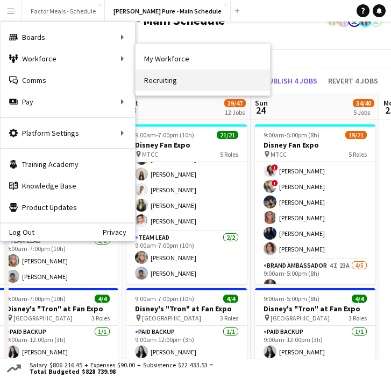
click at [184, 81] on link "Recruiting" at bounding box center [203, 80] width 135 height 22
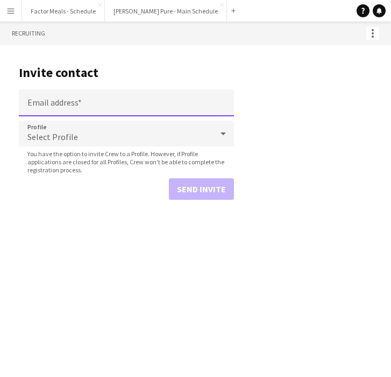
click at [125, 105] on input "Email address" at bounding box center [126, 102] width 215 height 27
paste input "**********"
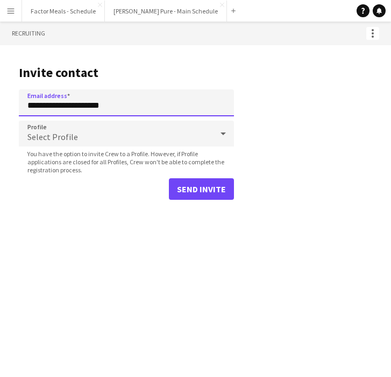
type input "**********"
click at [124, 128] on div "Select Profile" at bounding box center [116, 134] width 194 height 26
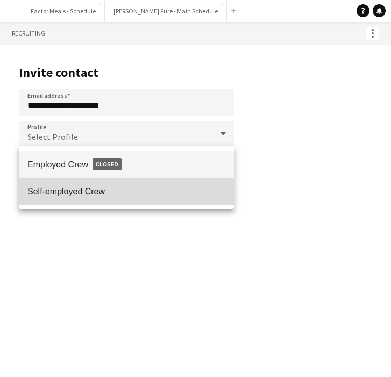
click at [98, 188] on span "Self-employed Crew" at bounding box center [126, 191] width 198 height 10
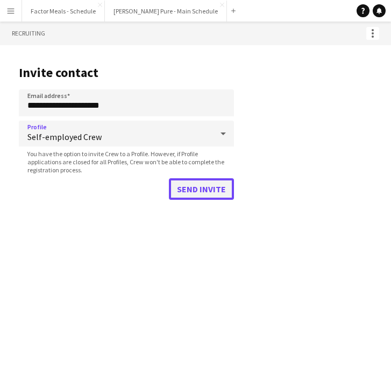
click at [221, 185] on button "Send invite" at bounding box center [201, 189] width 65 height 22
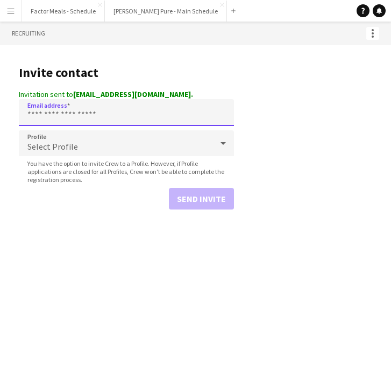
click at [66, 114] on input "Email address" at bounding box center [126, 112] width 215 height 27
paste input "**********"
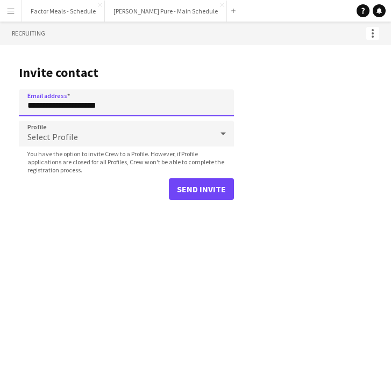
type input "**********"
click at [51, 130] on div "Select Profile" at bounding box center [116, 134] width 194 height 26
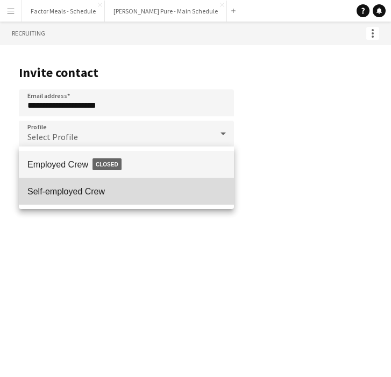
click at [66, 187] on span "Self-employed Crew" at bounding box center [126, 191] width 198 height 10
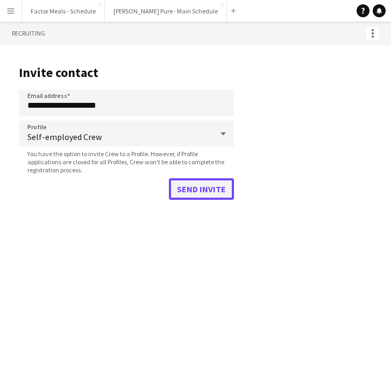
click at [227, 189] on button "Send invite" at bounding box center [201, 189] width 65 height 22
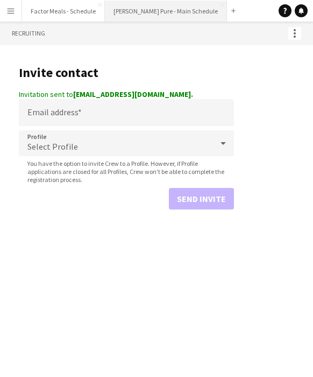
click at [124, 13] on button "[PERSON_NAME] Pure - Main Schedule Close" at bounding box center [166, 11] width 122 height 21
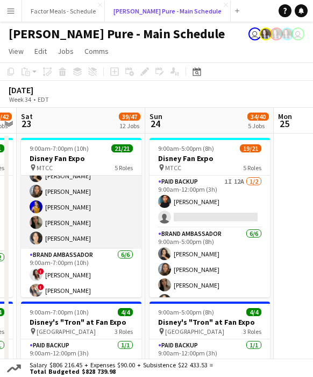
scroll to position [149, 0]
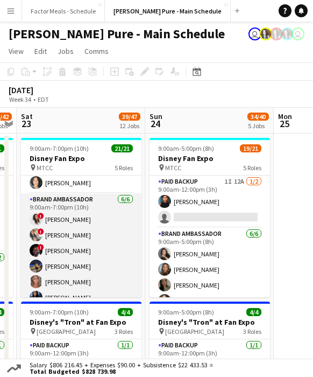
click at [39, 229] on span "!" at bounding box center [41, 231] width 6 height 6
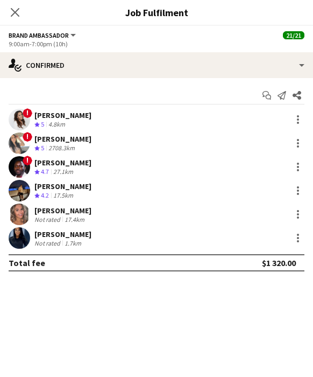
click at [26, 136] on span "!" at bounding box center [28, 137] width 10 height 10
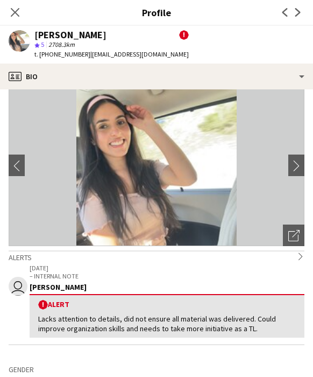
scroll to position [0, 0]
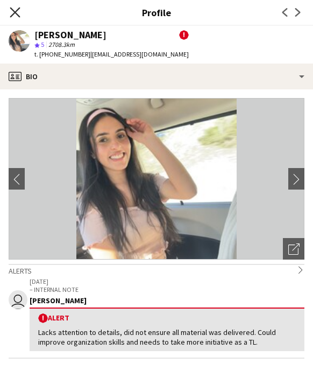
click at [13, 10] on icon at bounding box center [15, 12] width 10 height 10
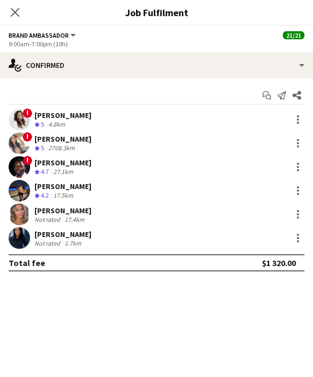
click at [27, 113] on span "!" at bounding box center [28, 113] width 10 height 10
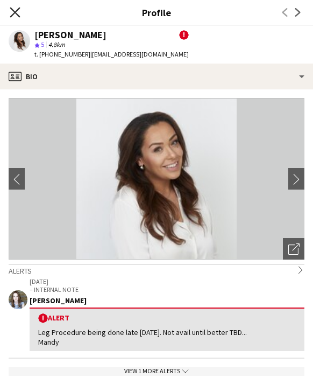
click at [14, 10] on icon "Close pop-in" at bounding box center [15, 12] width 10 height 10
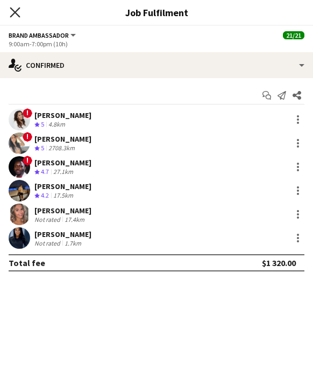
click at [11, 15] on icon "Close pop-in" at bounding box center [15, 12] width 10 height 10
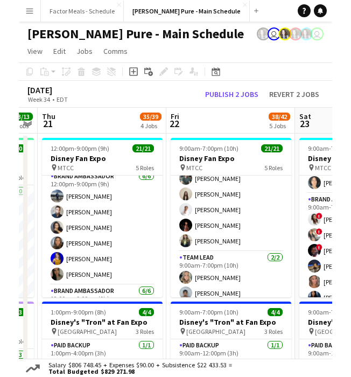
scroll to position [0, 325]
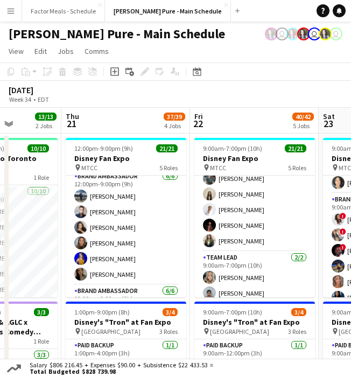
click at [14, 16] on button "Menu" at bounding box center [11, 11] width 22 height 22
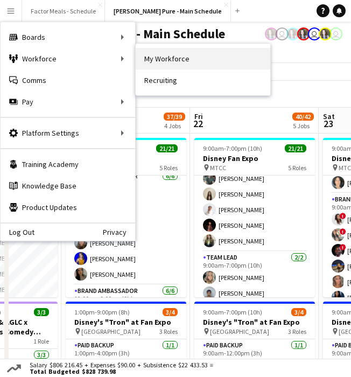
click at [162, 60] on link "My Workforce" at bounding box center [203, 59] width 135 height 22
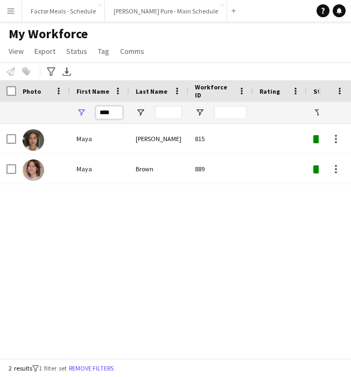
click at [119, 111] on input "****" at bounding box center [109, 112] width 27 height 13
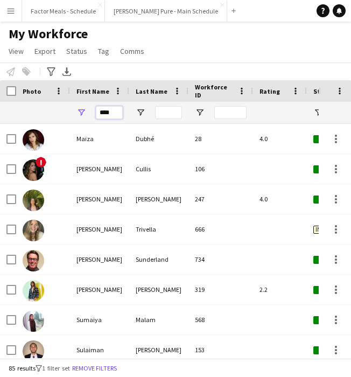
type input "*****"
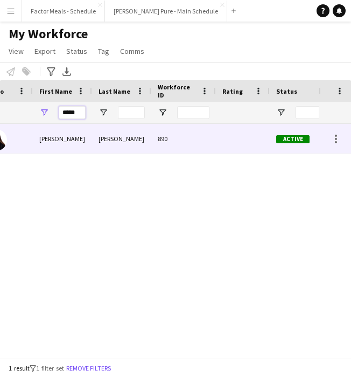
scroll to position [0, 52]
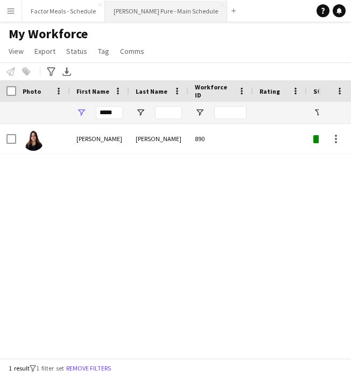
click at [147, 12] on button "[PERSON_NAME] Pure - Main Schedule Close" at bounding box center [166, 11] width 122 height 21
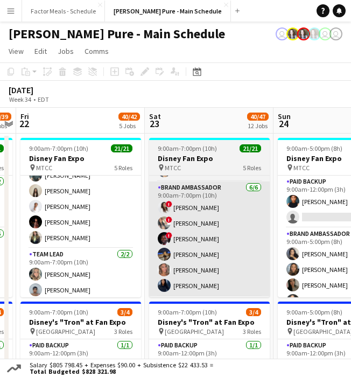
click at [202, 223] on app-card-role "Brand Ambassador [DATE] 9:00am-7:00pm (10h) ! [PERSON_NAME] ! [PERSON_NAME] ! […" at bounding box center [209, 238] width 121 height 115
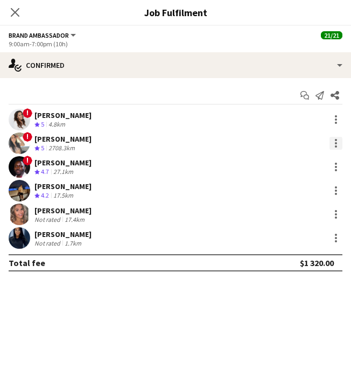
click at [332, 140] on div at bounding box center [335, 143] width 13 height 13
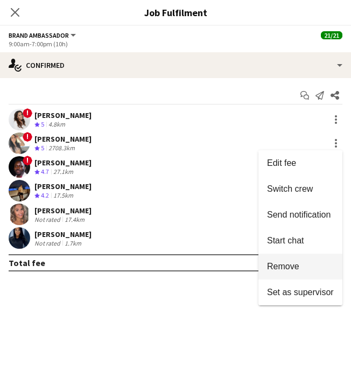
click at [291, 262] on span "Remove" at bounding box center [283, 266] width 32 height 9
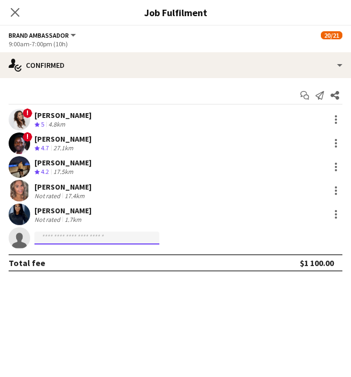
click at [91, 238] on input at bounding box center [96, 237] width 125 height 13
type input "*"
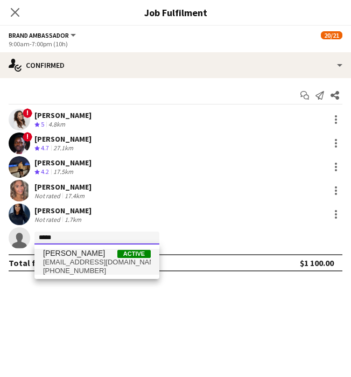
type input "*****"
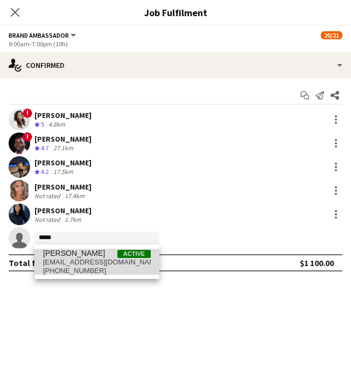
click at [89, 266] on span "[PHONE_NUMBER]" at bounding box center [97, 270] width 108 height 9
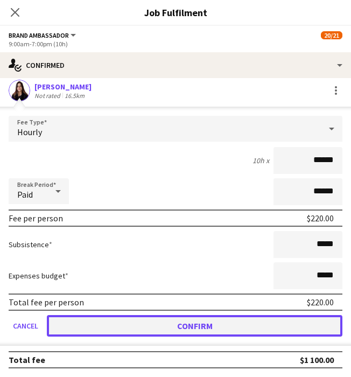
click at [139, 322] on button "Confirm" at bounding box center [194, 326] width 295 height 22
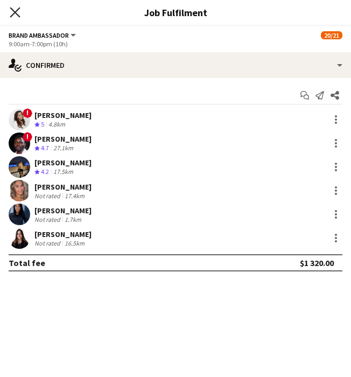
click at [16, 12] on icon "Close pop-in" at bounding box center [15, 12] width 10 height 10
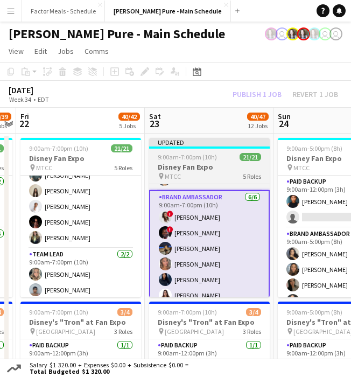
click at [208, 143] on div "Updated" at bounding box center [209, 142] width 121 height 9
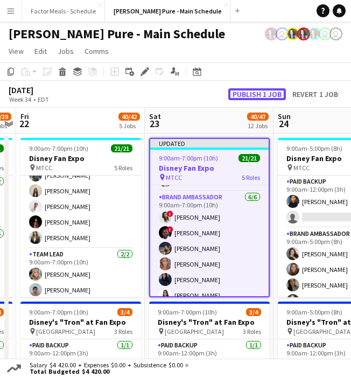
click at [254, 98] on button "Publish 1 job" at bounding box center [257, 94] width 58 height 12
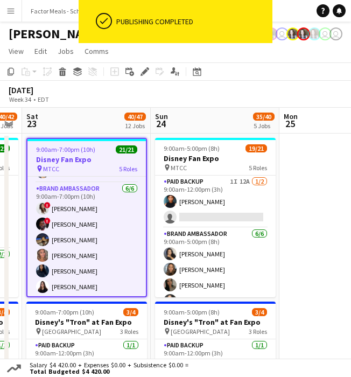
click at [90, 108] on app-board-header-date "Sat 23 40/47 12 Jobs" at bounding box center [86, 121] width 129 height 26
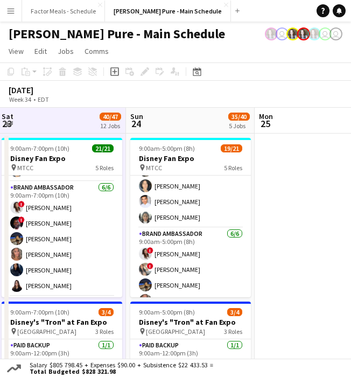
scroll to position [129, 0]
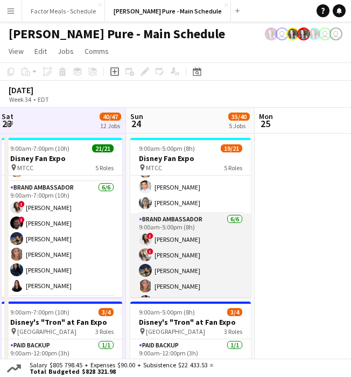
click at [180, 253] on app-card-role "Brand Ambassador [DATE] 9:00am-5:00pm (8h) ! [PERSON_NAME] ! [PERSON_NAME] [PER…" at bounding box center [190, 270] width 121 height 115
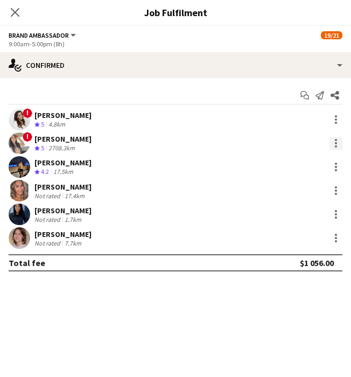
click at [336, 145] on div at bounding box center [335, 143] width 13 height 13
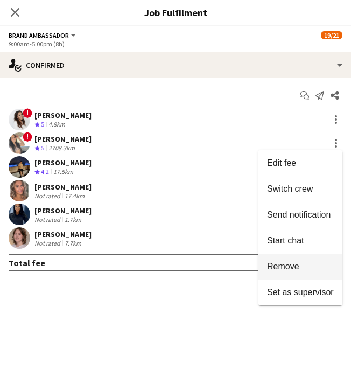
click at [285, 268] on span "Remove" at bounding box center [283, 266] width 32 height 9
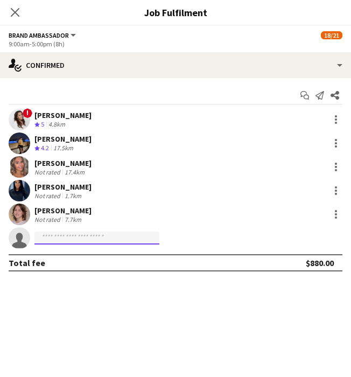
click at [111, 242] on input at bounding box center [96, 237] width 125 height 13
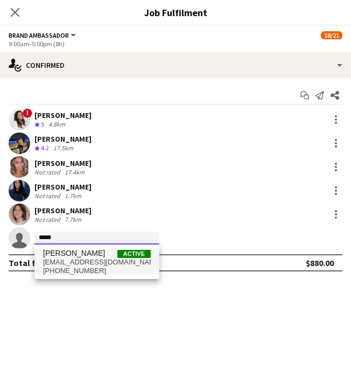
type input "*****"
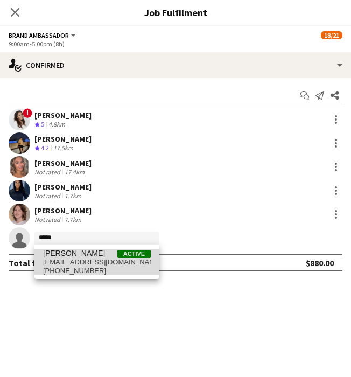
click at [109, 262] on span "[EMAIL_ADDRESS][DOMAIN_NAME]" at bounding box center [97, 262] width 108 height 9
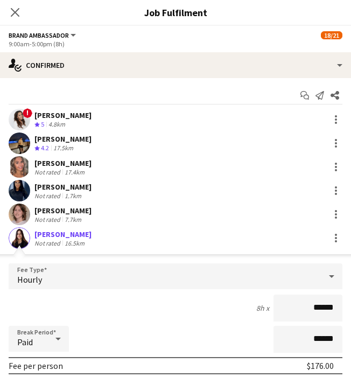
scroll to position [147, 0]
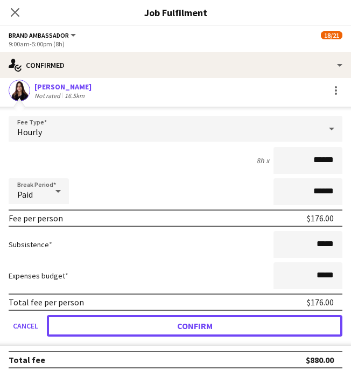
click at [145, 326] on button "Confirm" at bounding box center [194, 326] width 295 height 22
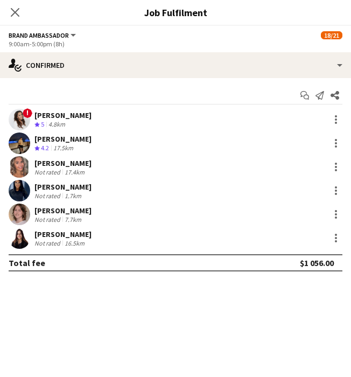
scroll to position [0, 0]
click at [12, 12] on icon "Close pop-in" at bounding box center [15, 12] width 9 height 9
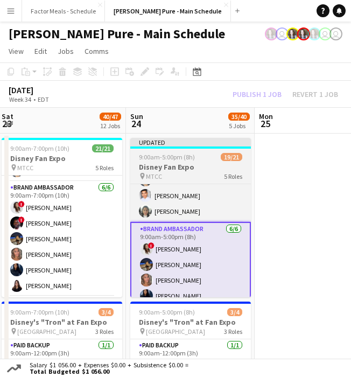
click at [171, 145] on div "Updated" at bounding box center [190, 142] width 121 height 9
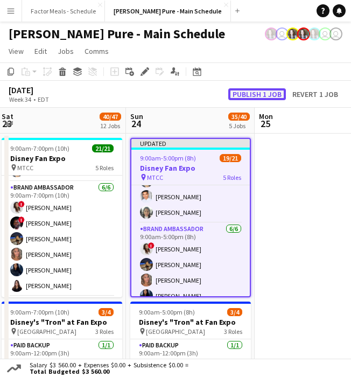
click at [253, 93] on button "Publish 1 job" at bounding box center [257, 94] width 58 height 12
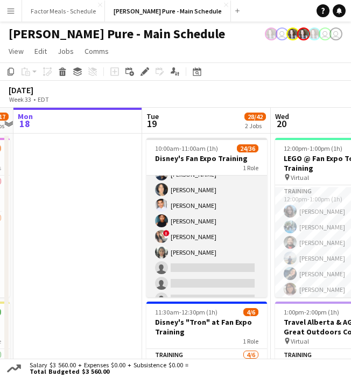
scroll to position [339, 0]
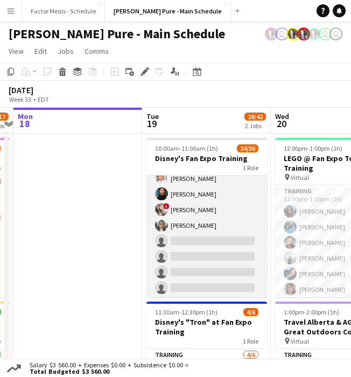
click at [175, 238] on app-card-role "Training 24/36 10:00am-11:00am (1h) [PERSON_NAME] [PERSON_NAME] [DEMOGRAPHIC_DA…" at bounding box center [206, 130] width 121 height 586
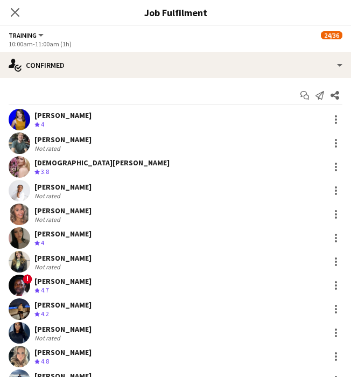
click at [175, 238] on div "[PERSON_NAME] Crew rating 4" at bounding box center [175, 238] width 351 height 22
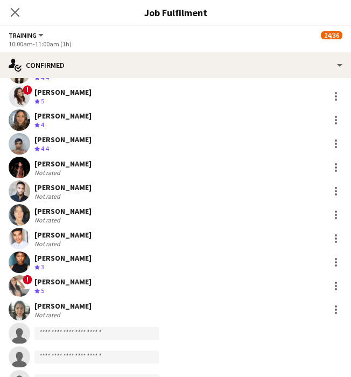
scroll to position [417, 0]
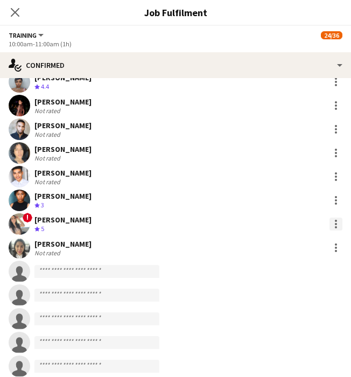
click at [339, 218] on div at bounding box center [335, 223] width 13 height 13
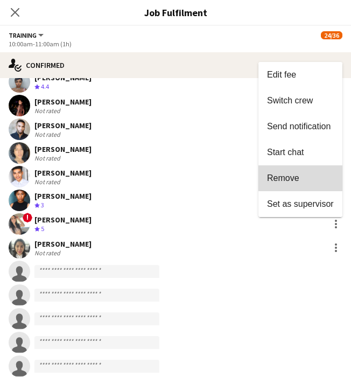
click at [317, 177] on span "Remove" at bounding box center [300, 178] width 67 height 10
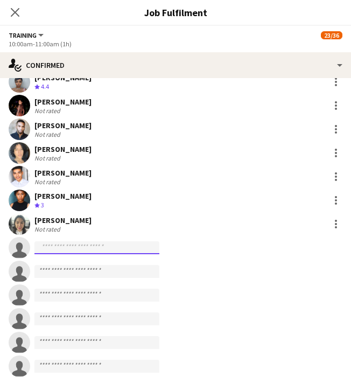
click at [121, 248] on input at bounding box center [96, 247] width 125 height 13
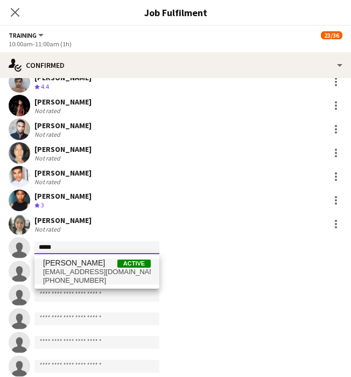
type input "*****"
click at [105, 267] on span "[EMAIL_ADDRESS][DOMAIN_NAME]" at bounding box center [97, 271] width 108 height 9
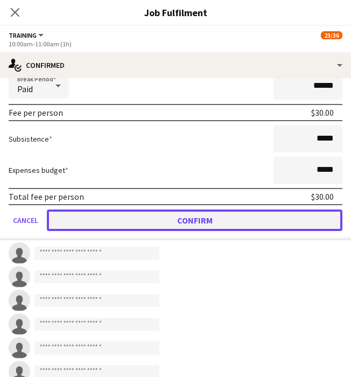
click at [132, 220] on button "Confirm" at bounding box center [194, 220] width 295 height 22
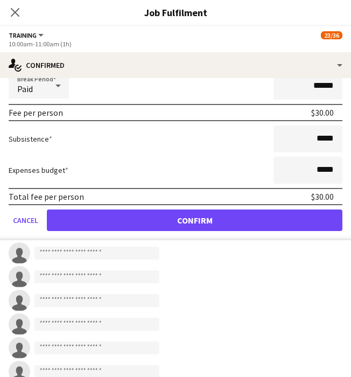
scroll to position [614, 0]
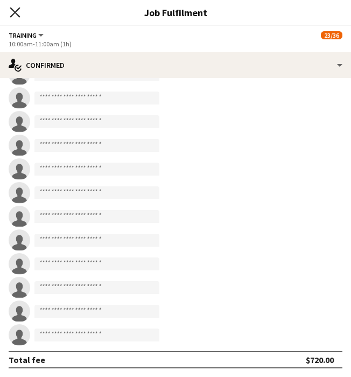
click at [15, 9] on icon "Close pop-in" at bounding box center [15, 12] width 10 height 10
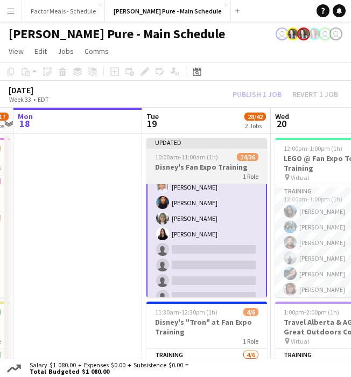
click at [168, 147] on div at bounding box center [206, 147] width 121 height 2
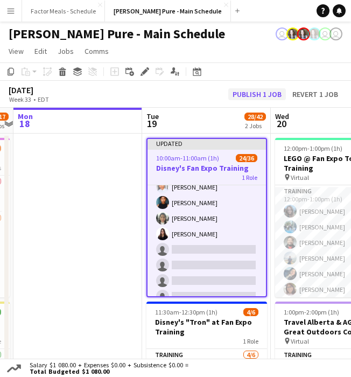
scroll to position [339, 0]
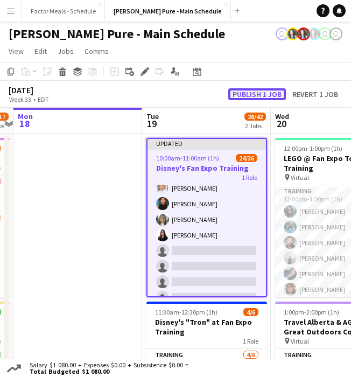
click at [242, 98] on button "Publish 1 job" at bounding box center [257, 94] width 58 height 12
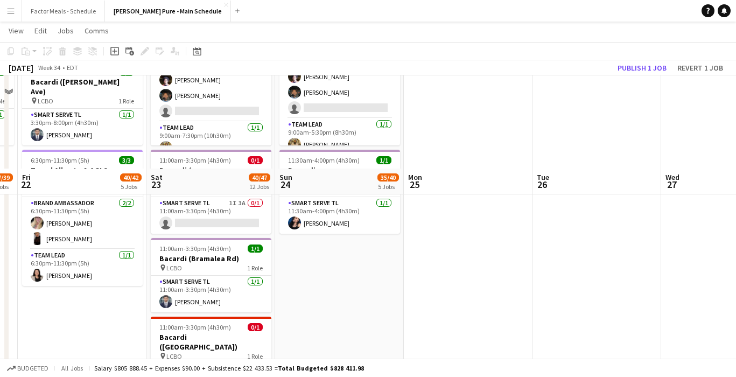
scroll to position [464, 0]
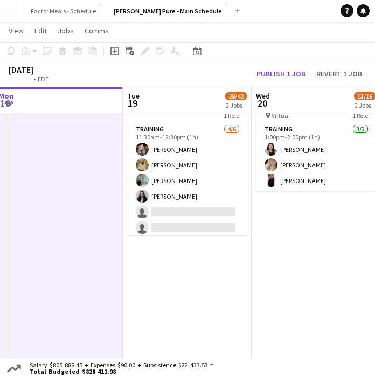
scroll to position [0, 310]
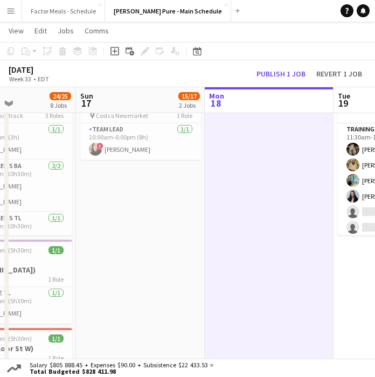
click at [17, 12] on button "Menu" at bounding box center [11, 11] width 22 height 22
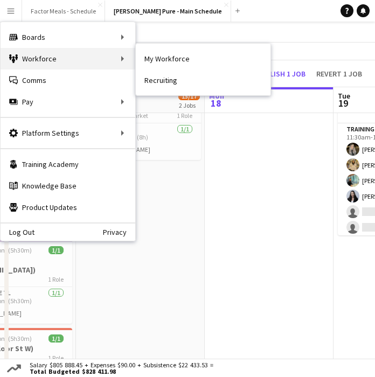
click at [44, 61] on div "Workforce Workforce" at bounding box center [68, 59] width 135 height 22
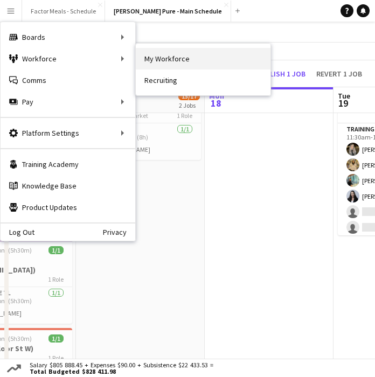
click at [149, 62] on link "My Workforce" at bounding box center [203, 59] width 135 height 22
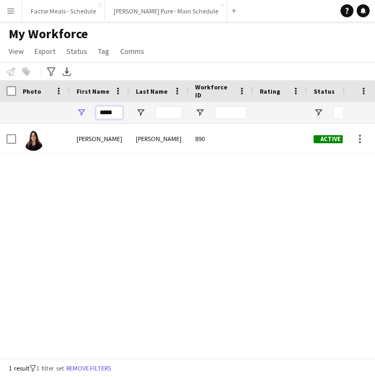
drag, startPoint x: 117, startPoint y: 115, endPoint x: 90, endPoint y: 117, distance: 27.0
click at [91, 117] on div "*****" at bounding box center [99, 113] width 59 height 22
type input "*"
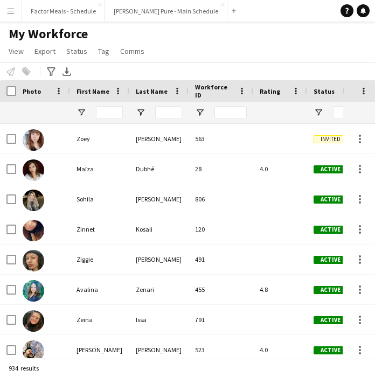
click at [8, 18] on button "Menu" at bounding box center [11, 11] width 22 height 22
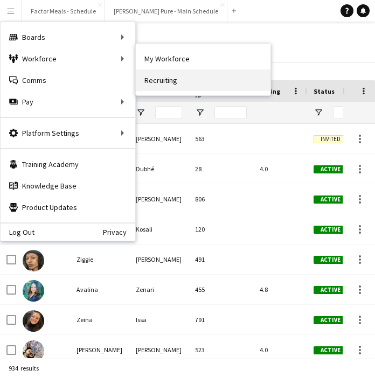
click at [162, 78] on link "Recruiting" at bounding box center [203, 80] width 135 height 22
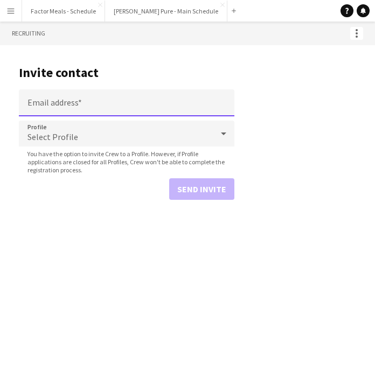
click at [107, 100] on input "Email address" at bounding box center [126, 102] width 215 height 27
paste input "**********"
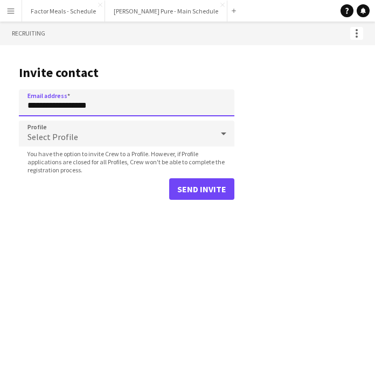
type input "**********"
click at [101, 138] on div "Select Profile" at bounding box center [116, 134] width 194 height 26
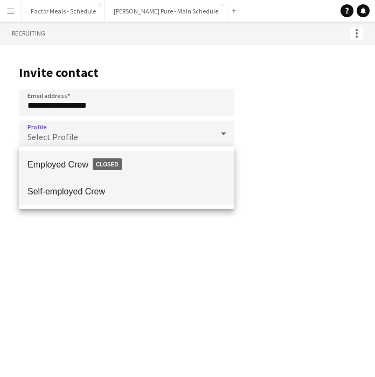
click at [81, 187] on span "Self-employed Crew" at bounding box center [126, 191] width 198 height 10
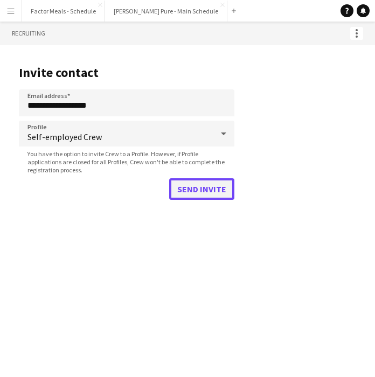
click at [217, 187] on button "Send invite" at bounding box center [201, 189] width 65 height 22
